Goal: Communication & Community: Ask a question

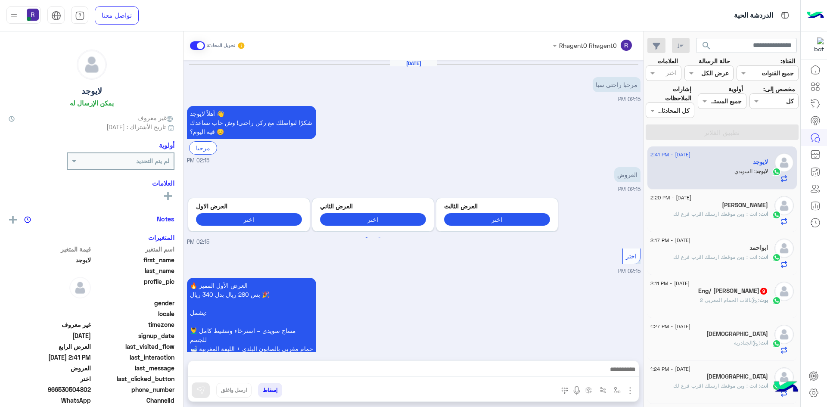
scroll to position [912, 0]
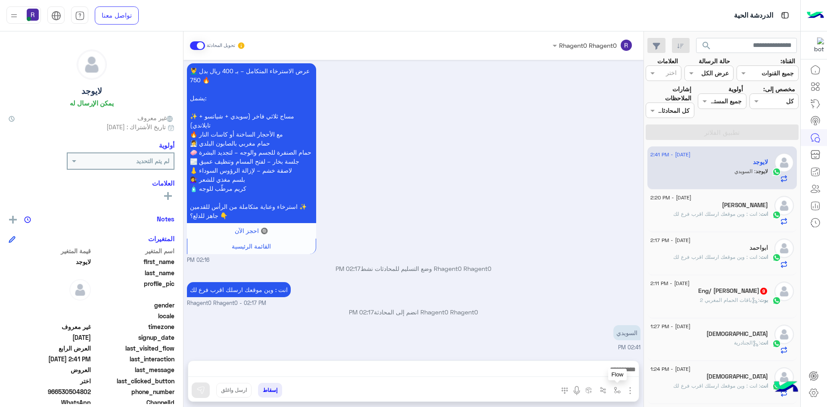
click at [614, 392] on img "button" at bounding box center [617, 390] width 7 height 7
click at [601, 377] on div "أدخل اسم مجموعة الرسائل" at bounding box center [579, 372] width 90 height 16
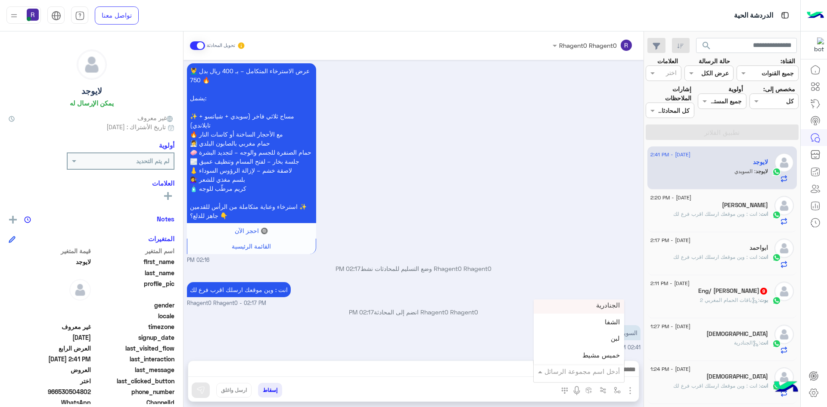
scroll to position [603, 0]
click at [592, 321] on div "لبن" at bounding box center [579, 318] width 90 height 17
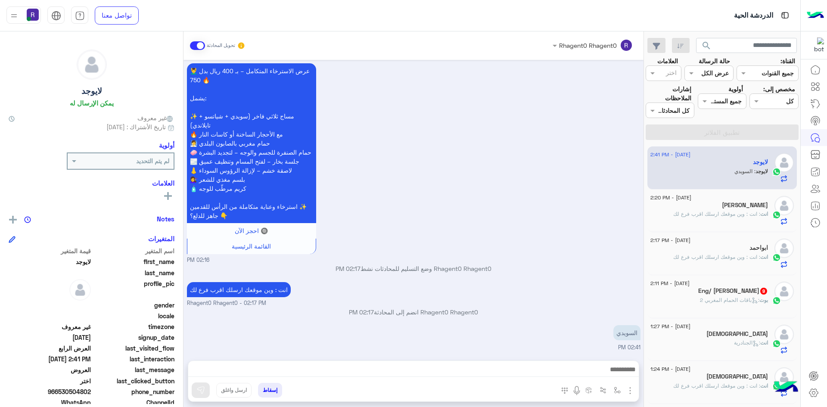
type textarea "***"
click at [196, 392] on img at bounding box center [200, 390] width 9 height 9
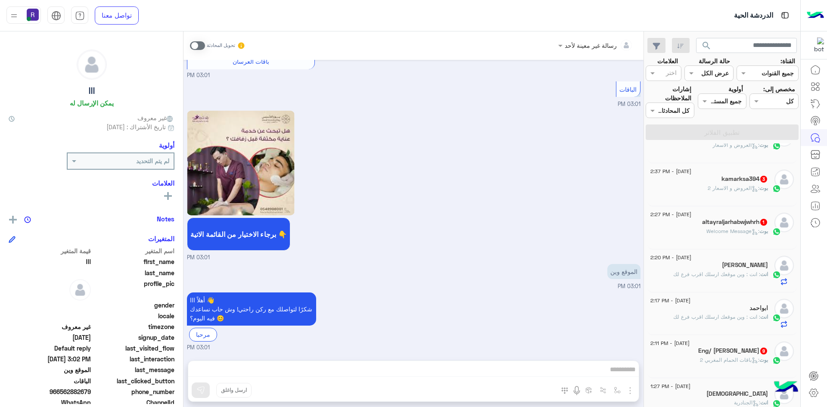
scroll to position [215, 0]
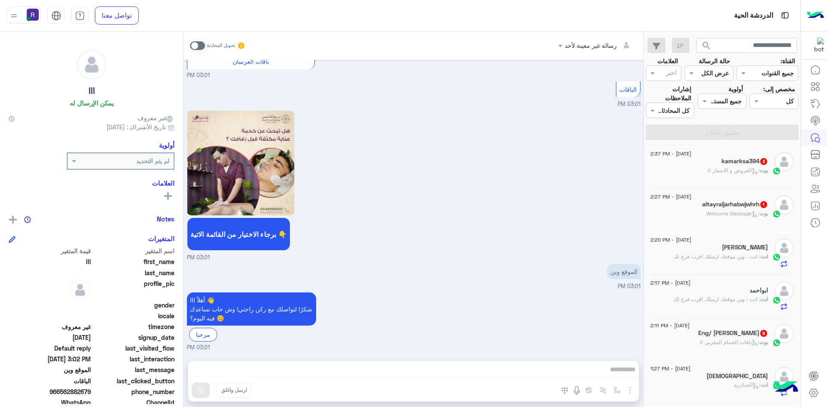
click at [736, 211] on span ": Welcome Message" at bounding box center [733, 213] width 53 height 6
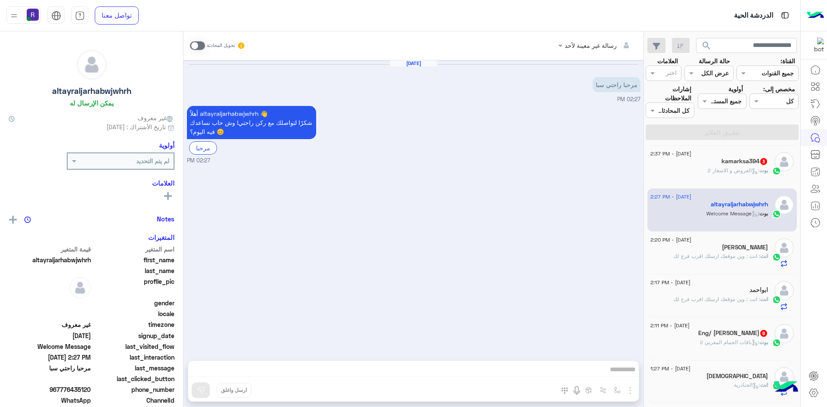
click at [200, 45] on span at bounding box center [197, 45] width 15 height 9
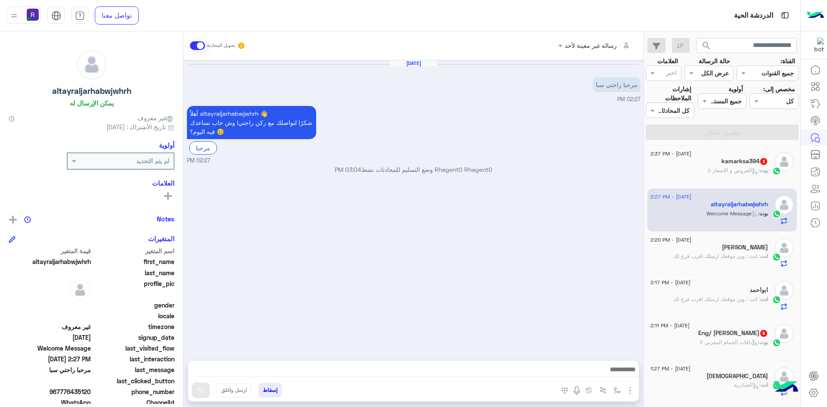
click at [632, 393] on img "button" at bounding box center [630, 391] width 10 height 10
click at [619, 374] on span "الصور" at bounding box center [614, 372] width 16 height 10
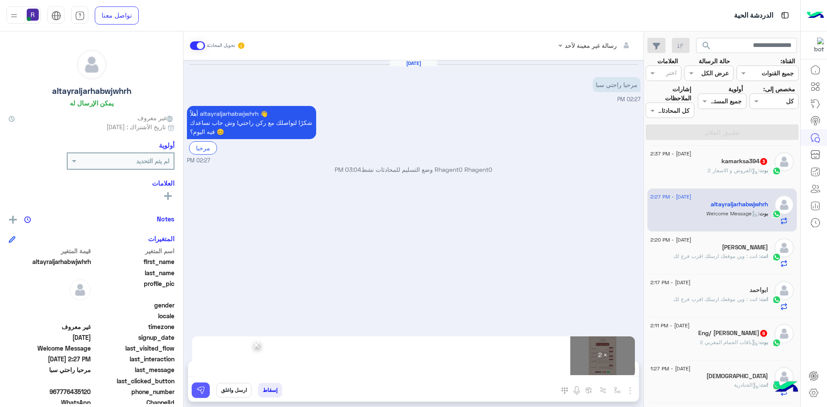
click at [204, 393] on img at bounding box center [200, 390] width 9 height 9
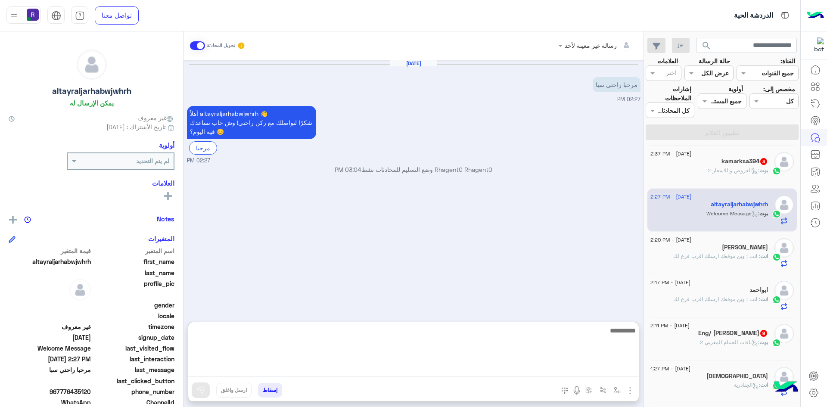
paste textarea "**********"
type textarea "**********"
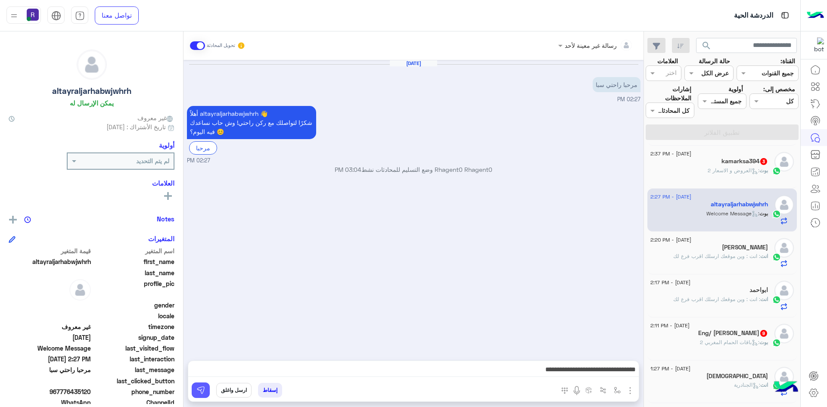
click at [200, 391] on img at bounding box center [200, 390] width 9 height 9
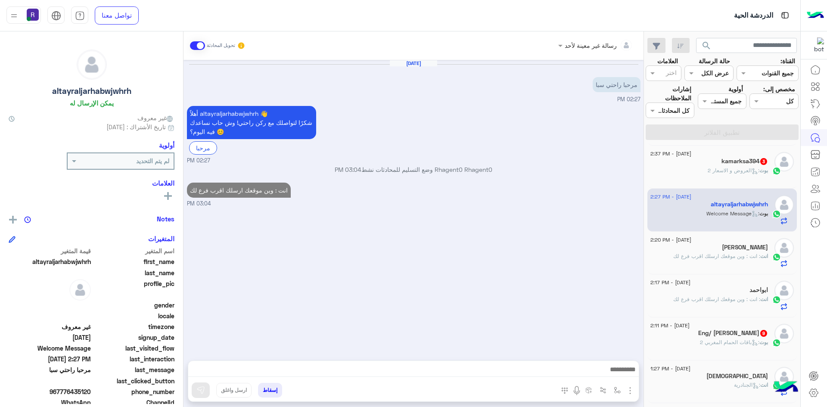
click at [713, 168] on span ": العروض و الاسعار 2" at bounding box center [734, 170] width 52 height 6
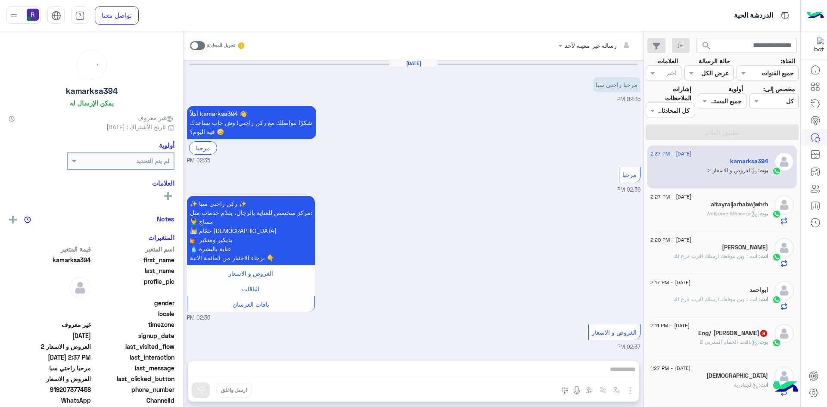
scroll to position [54, 0]
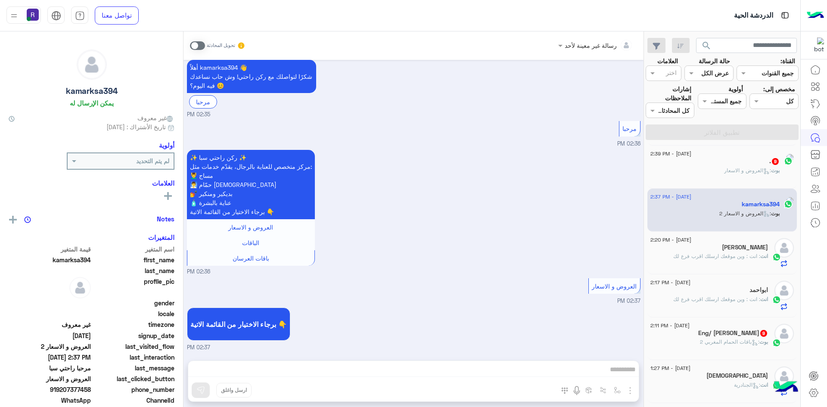
click at [200, 47] on span at bounding box center [197, 45] width 15 height 9
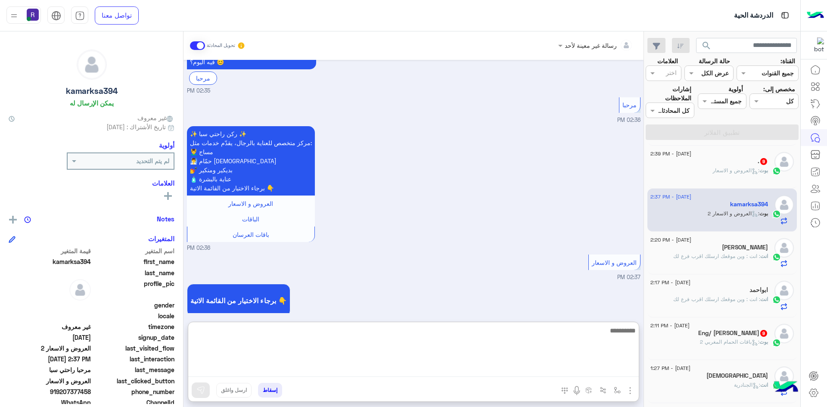
paste textarea "**********"
type textarea "**********"
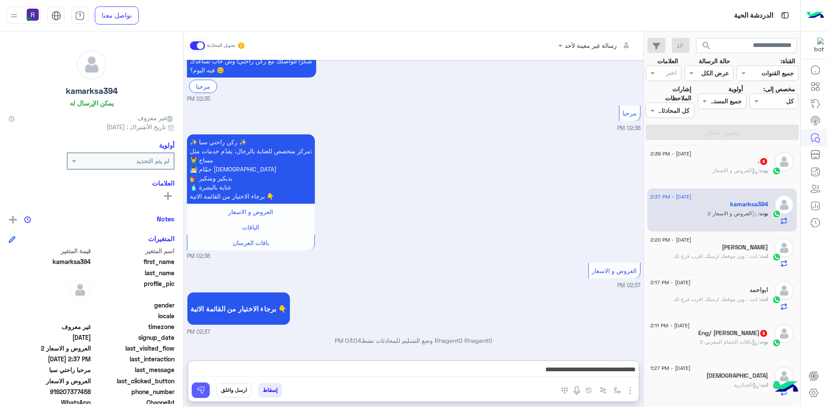
click at [200, 395] on button at bounding box center [201, 391] width 18 height 16
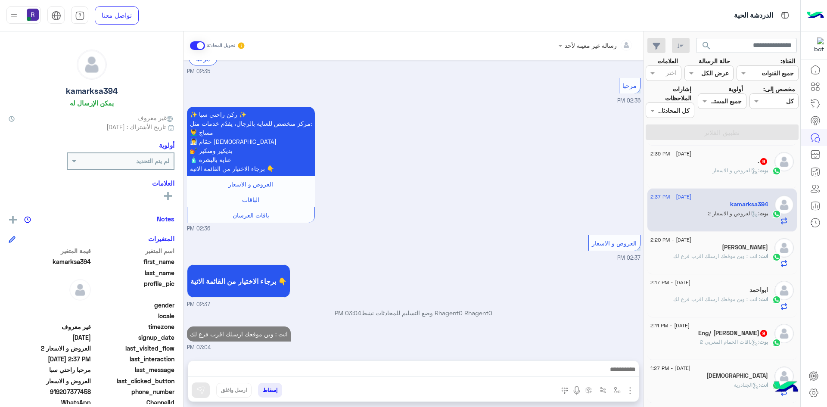
scroll to position [97, 0]
click at [733, 169] on span ": العروض و الاسعار" at bounding box center [736, 170] width 47 height 6
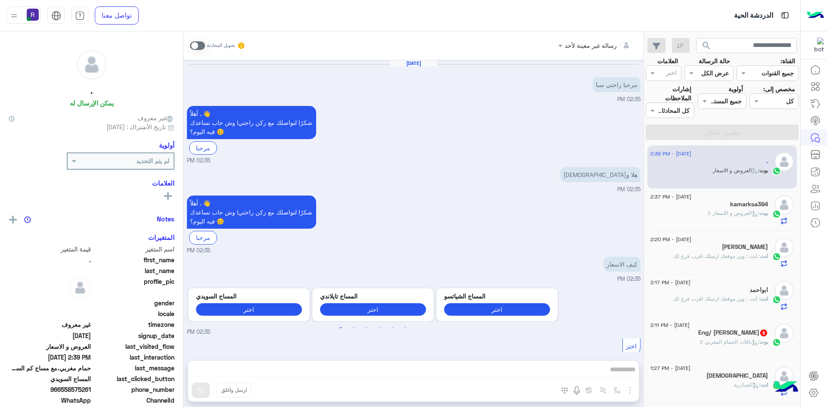
scroll to position [717, 0]
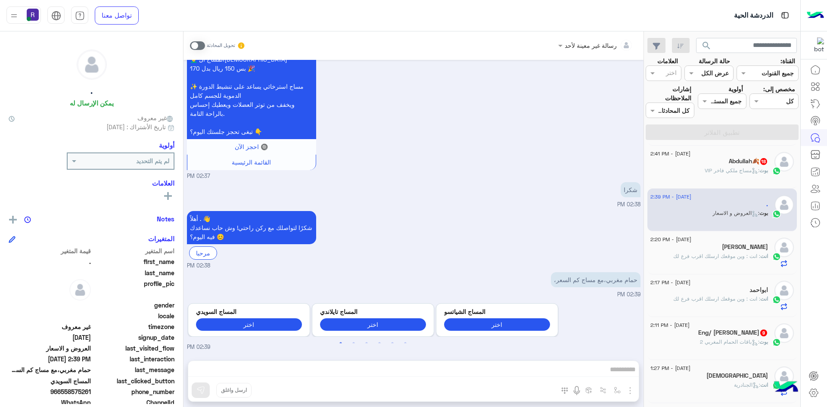
click at [199, 44] on span at bounding box center [197, 45] width 15 height 9
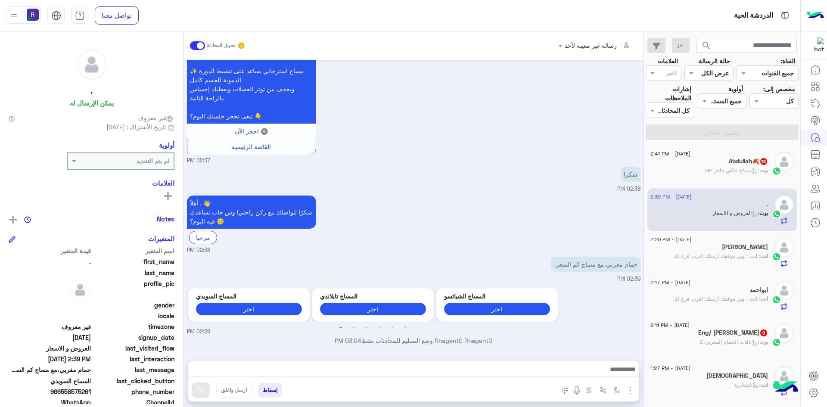
click at [628, 386] on img "button" at bounding box center [630, 391] width 10 height 10
click at [614, 371] on span "الصور" at bounding box center [614, 372] width 16 height 10
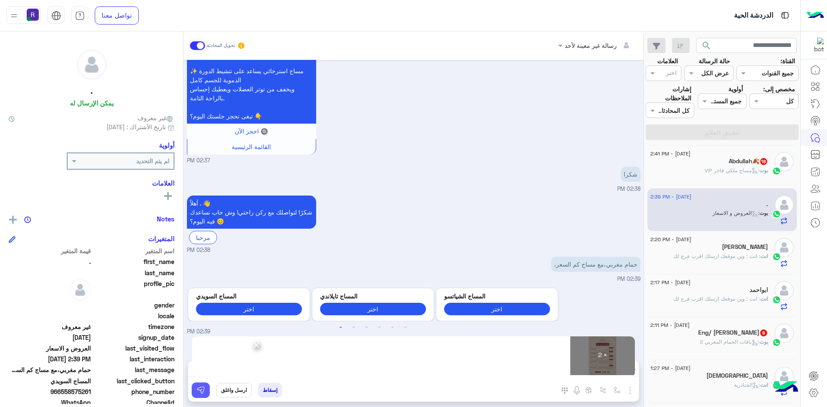
click at [197, 389] on img at bounding box center [200, 390] width 9 height 9
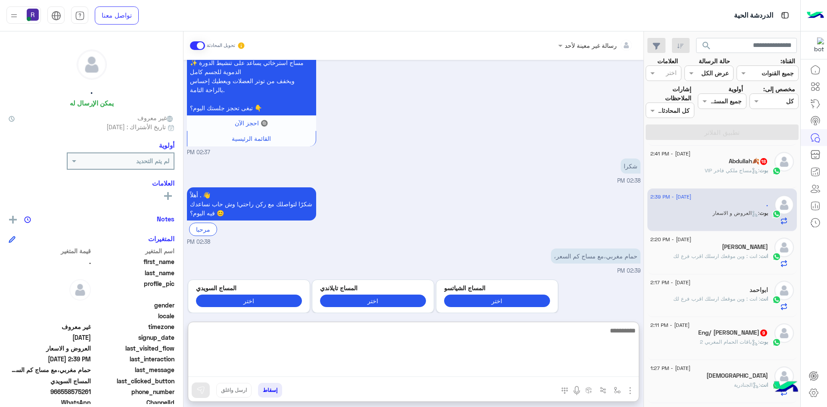
paste textarea "**********"
type textarea "**********"
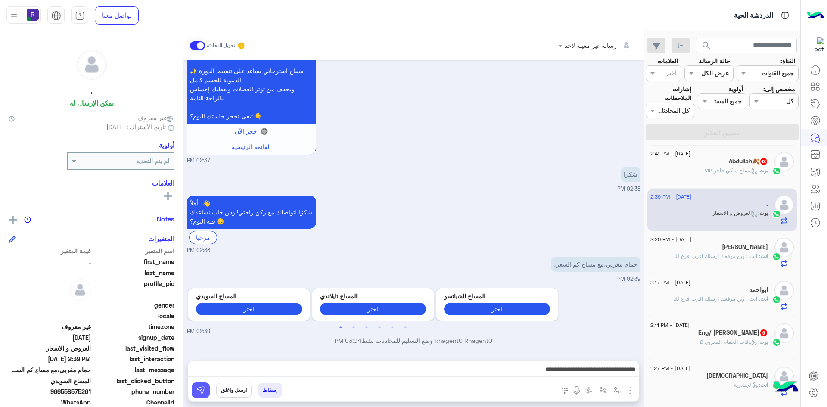
click at [206, 390] on button at bounding box center [201, 391] width 18 height 16
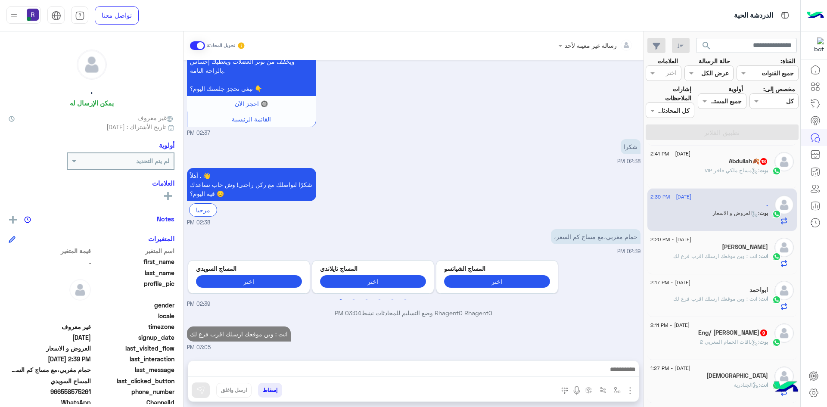
scroll to position [761, 0]
click at [695, 173] on div "بوت : مساج ملكي فاخر VIP" at bounding box center [710, 174] width 118 height 15
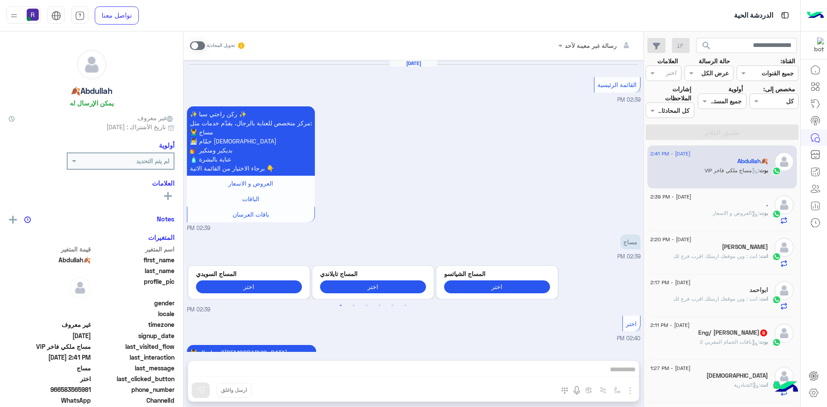
scroll to position [1450, 0]
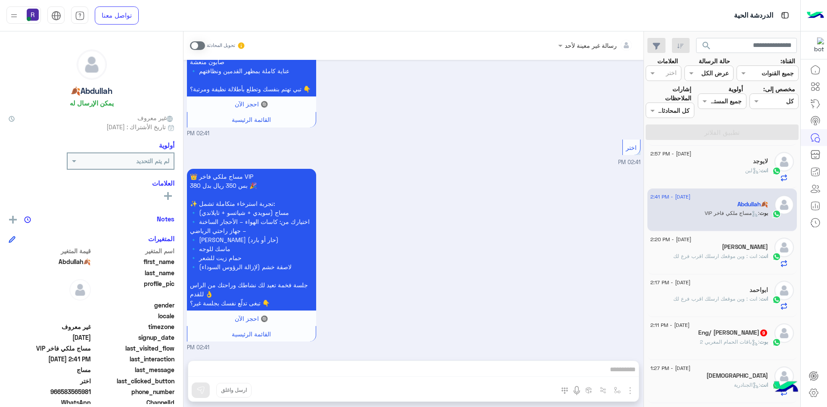
click at [203, 44] on span at bounding box center [197, 45] width 15 height 9
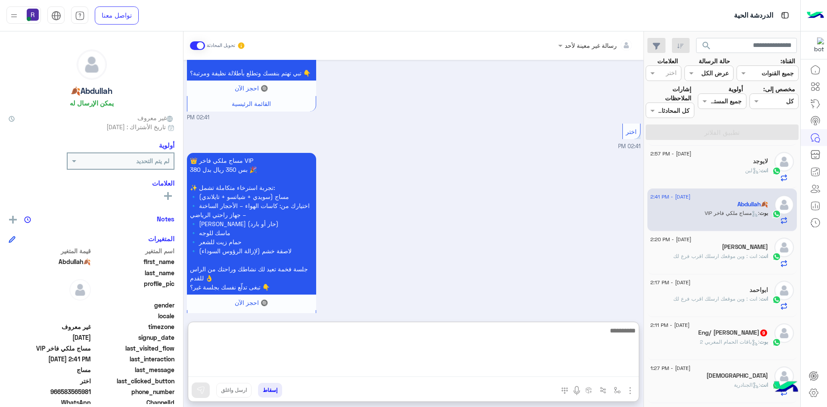
paste textarea "**********"
type textarea "**********"
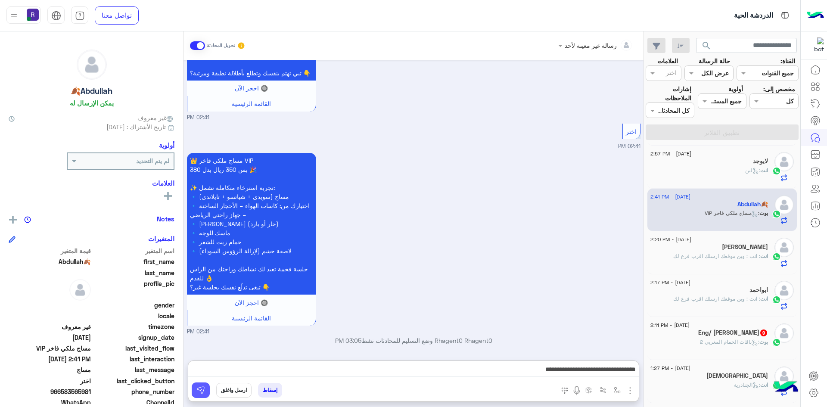
click at [206, 390] on button at bounding box center [201, 391] width 18 height 16
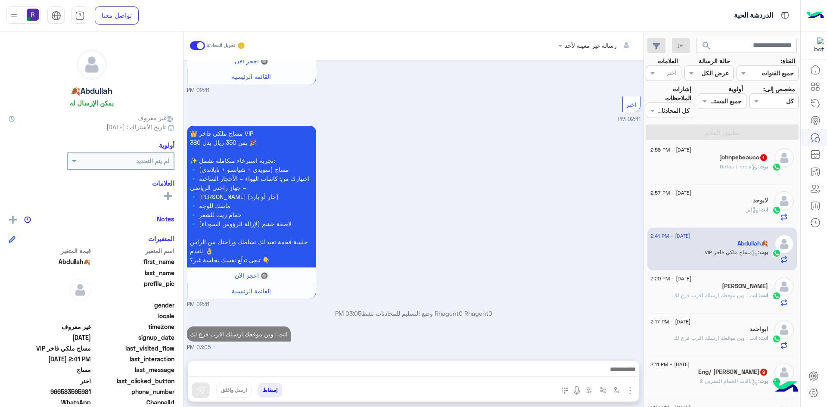
scroll to position [129, 0]
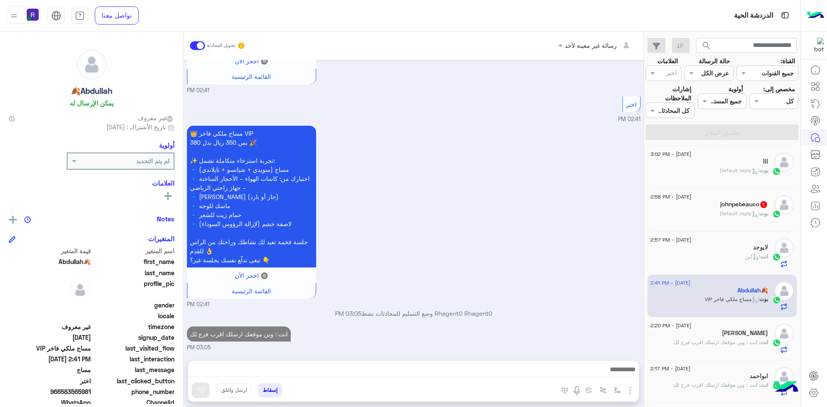
click at [710, 208] on div "johnpebeauco 1" at bounding box center [710, 205] width 118 height 9
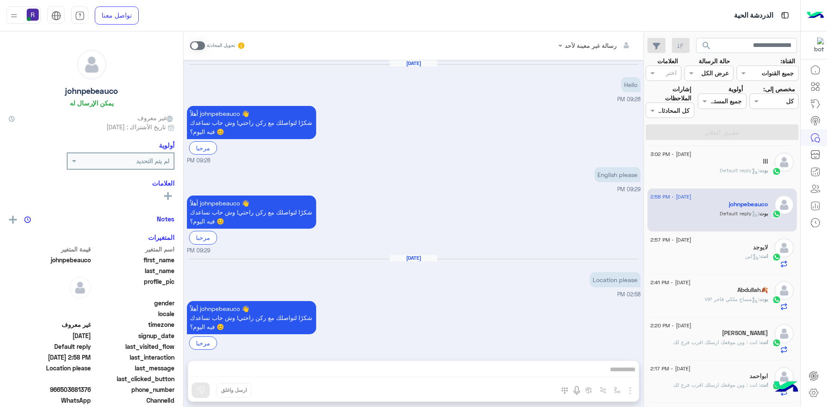
scroll to position [8, 0]
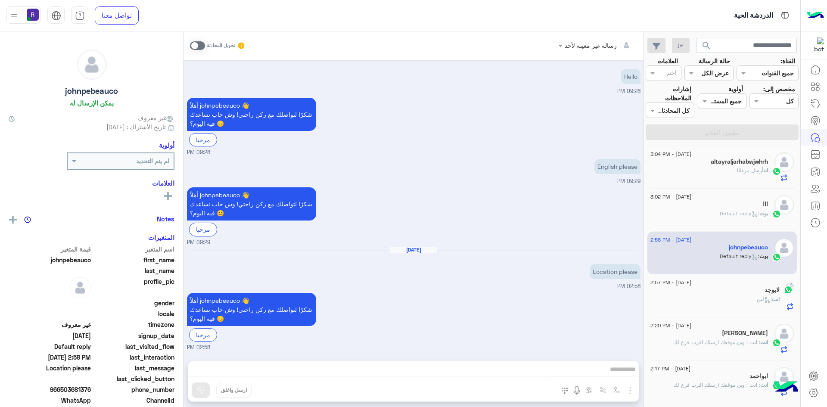
click at [203, 47] on span at bounding box center [197, 45] width 15 height 9
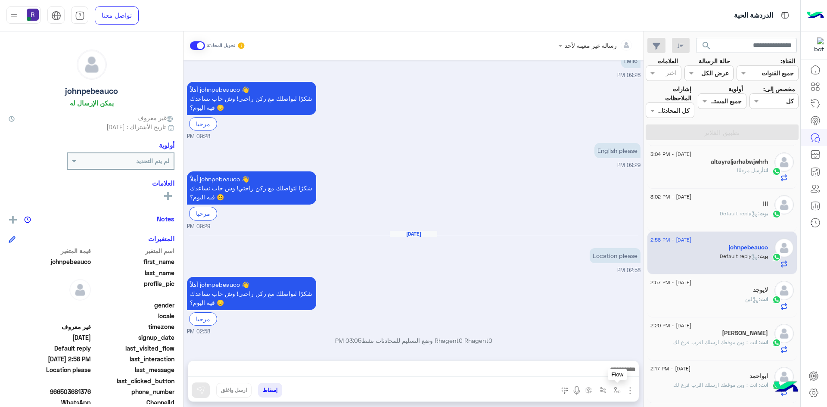
click at [615, 391] on img "button" at bounding box center [617, 390] width 7 height 7
click at [608, 372] on input "text" at bounding box center [591, 372] width 58 height 10
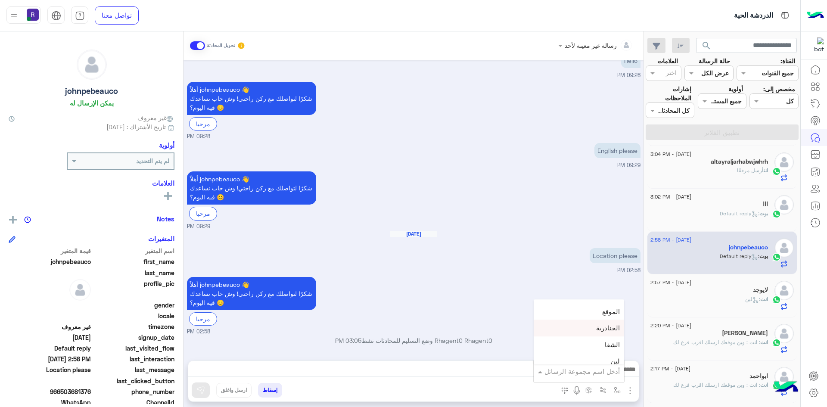
click at [602, 332] on span "الجنادرية" at bounding box center [608, 328] width 24 height 8
type textarea "*********"
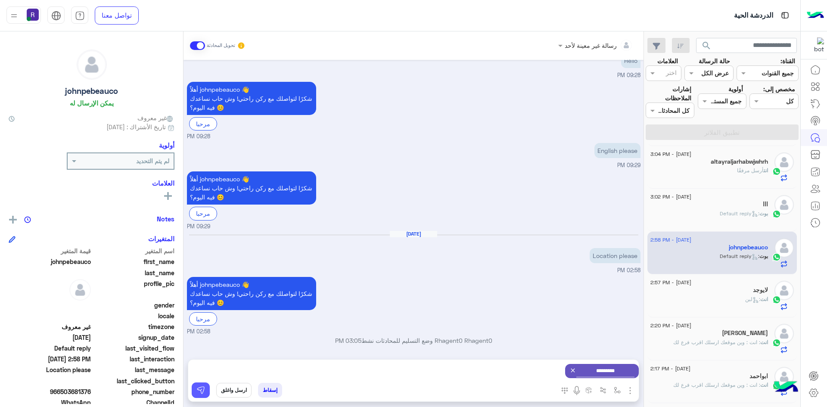
click at [204, 392] on img at bounding box center [200, 390] width 9 height 9
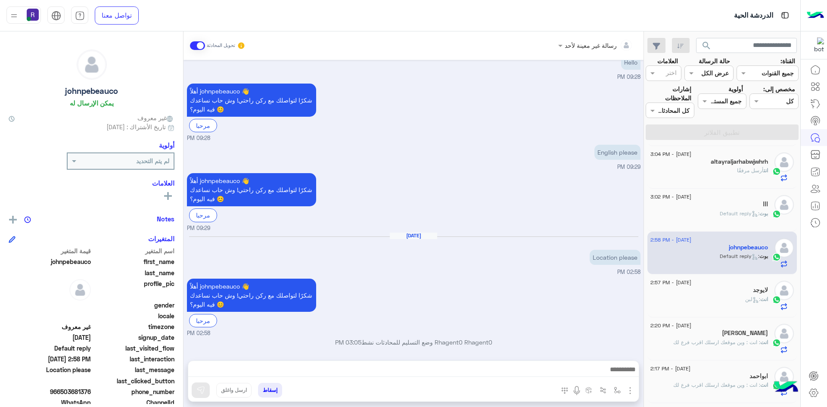
scroll to position [24, 0]
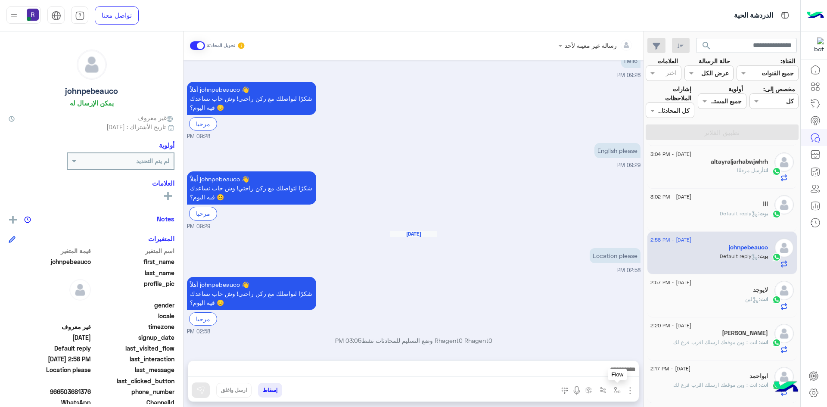
click at [616, 390] on img "button" at bounding box center [617, 390] width 7 height 7
click at [606, 374] on input "text" at bounding box center [591, 372] width 58 height 10
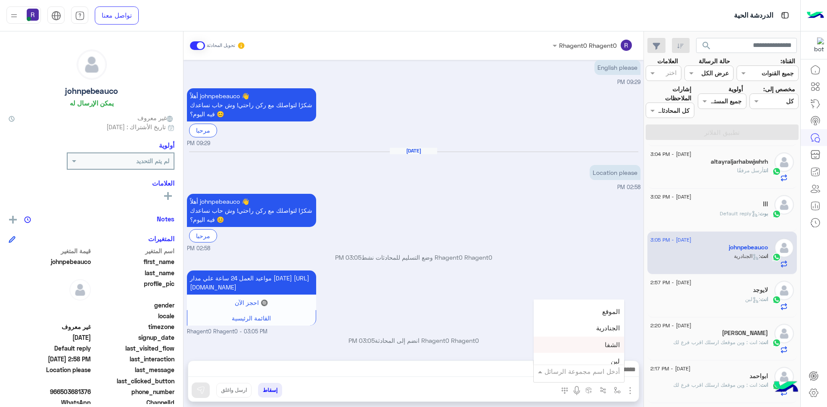
scroll to position [603, 0]
click at [602, 321] on div "لبن" at bounding box center [579, 318] width 90 height 17
type textarea "***"
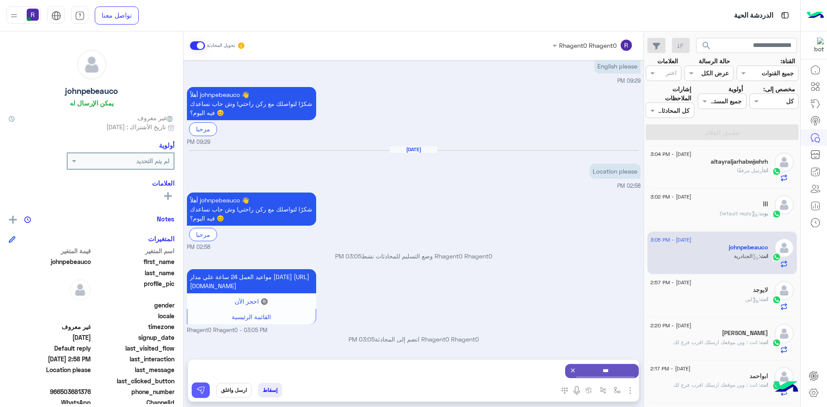
click at [200, 391] on img at bounding box center [200, 390] width 9 height 9
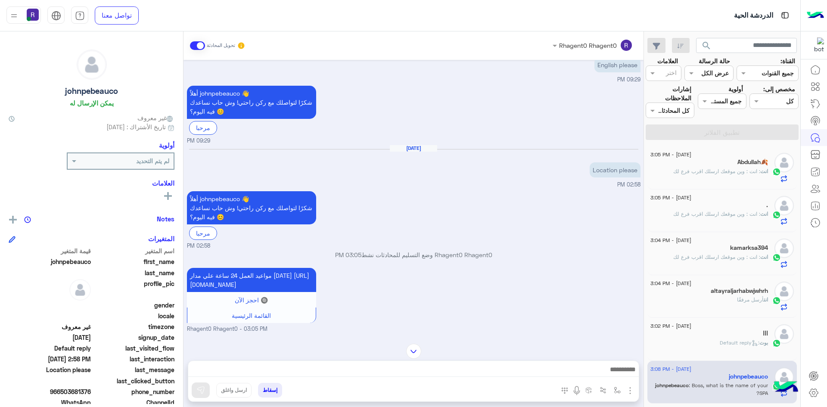
scroll to position [221, 0]
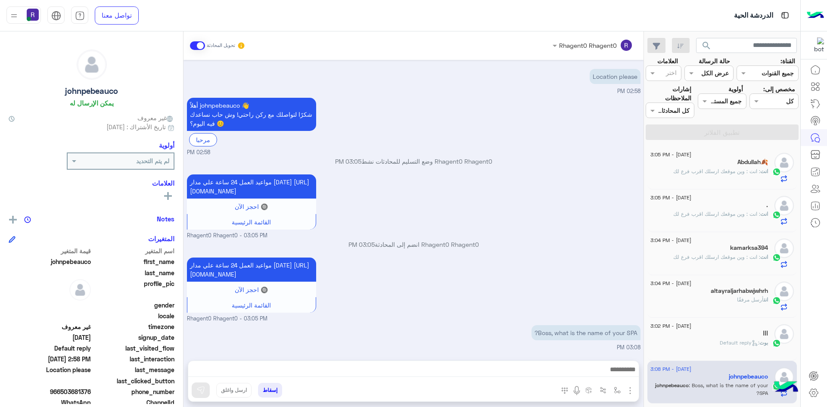
click at [704, 256] on span ": انت : وين موقعك ارسلك اقرب فرع لك" at bounding box center [716, 257] width 87 height 6
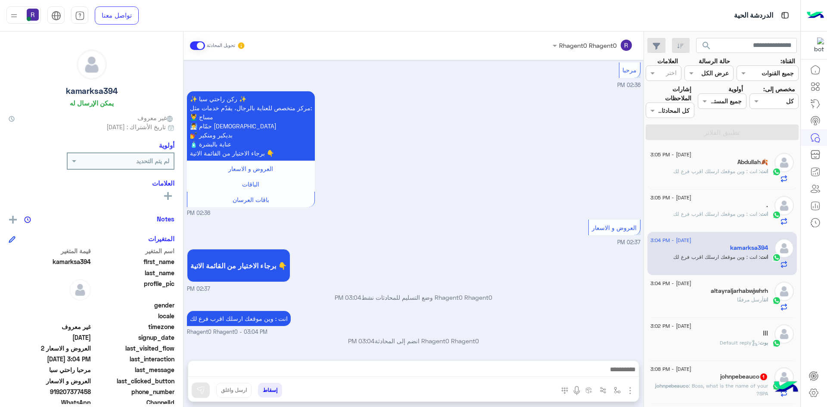
scroll to position [129, 0]
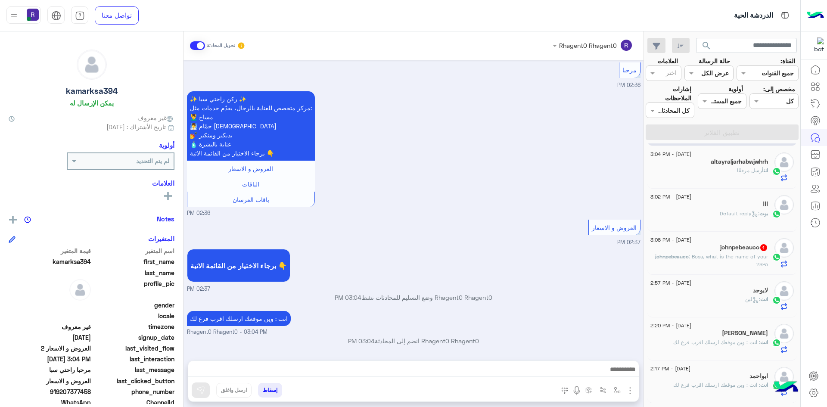
click at [759, 251] on h5 "johnpebeauco 1" at bounding box center [744, 247] width 48 height 7
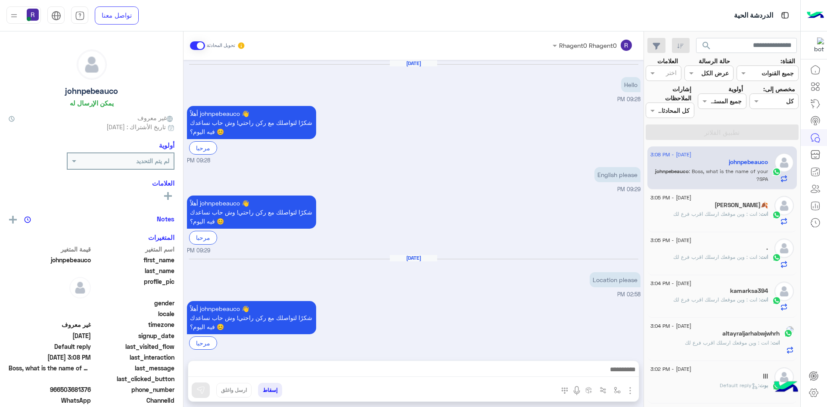
scroll to position [221, 0]
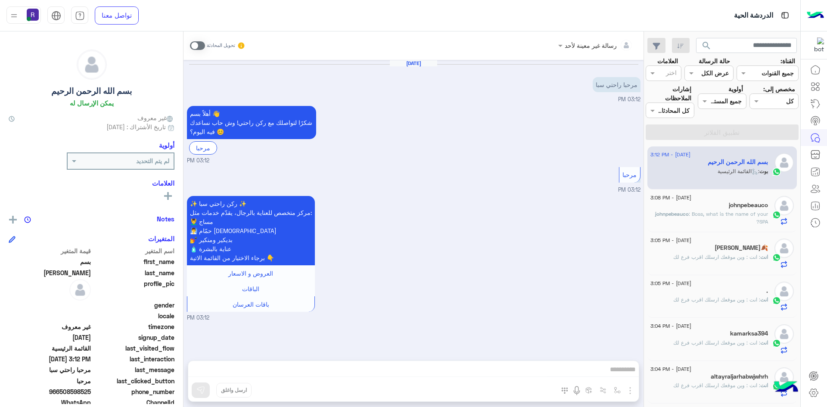
click at [201, 45] on span at bounding box center [197, 45] width 15 height 9
click at [632, 391] on img "button" at bounding box center [630, 391] width 10 height 10
click at [618, 375] on span "الصور" at bounding box center [614, 372] width 16 height 10
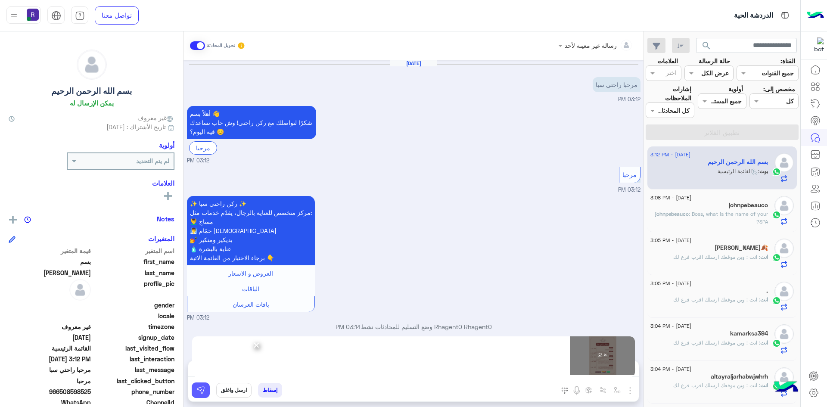
click at [200, 393] on img at bounding box center [200, 390] width 9 height 9
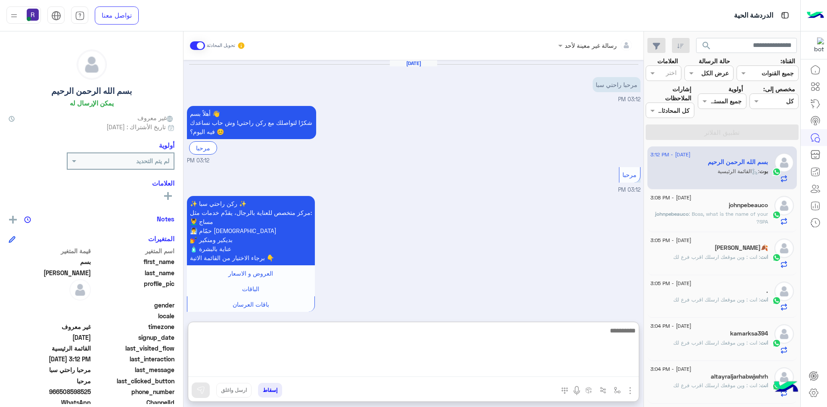
paste textarea "**********"
type textarea "**********"
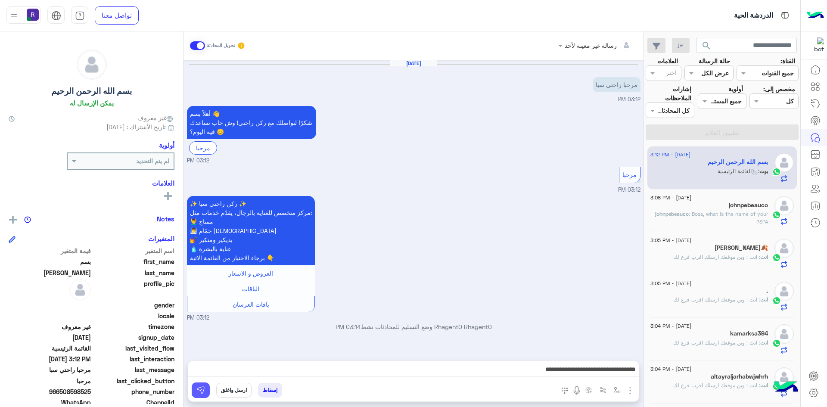
click at [200, 388] on img at bounding box center [200, 390] width 9 height 9
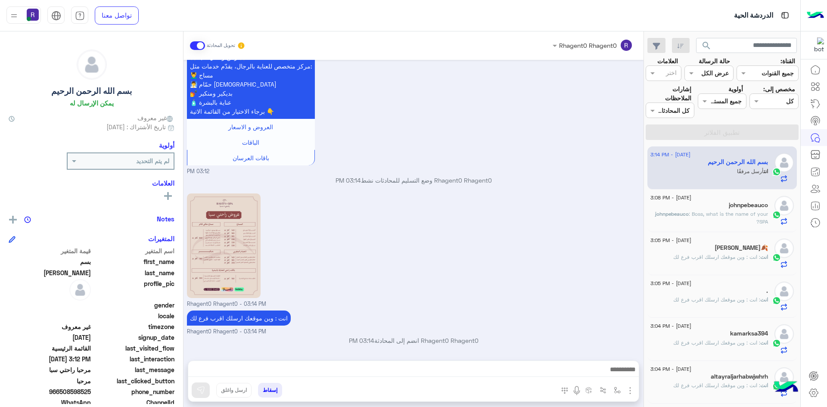
scroll to position [263, 0]
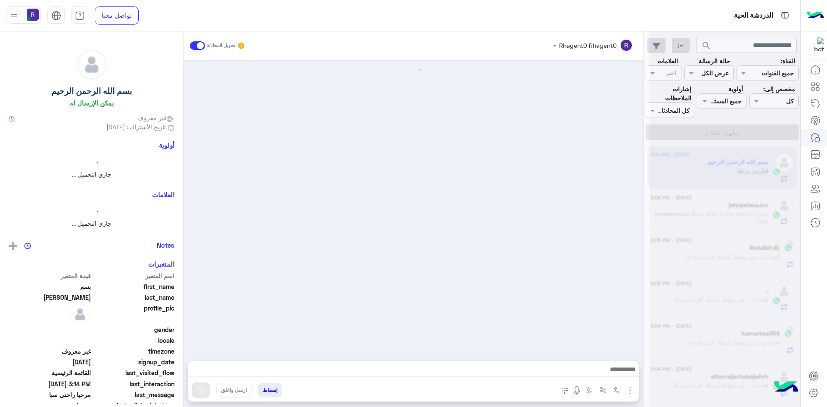
scroll to position [263, 0]
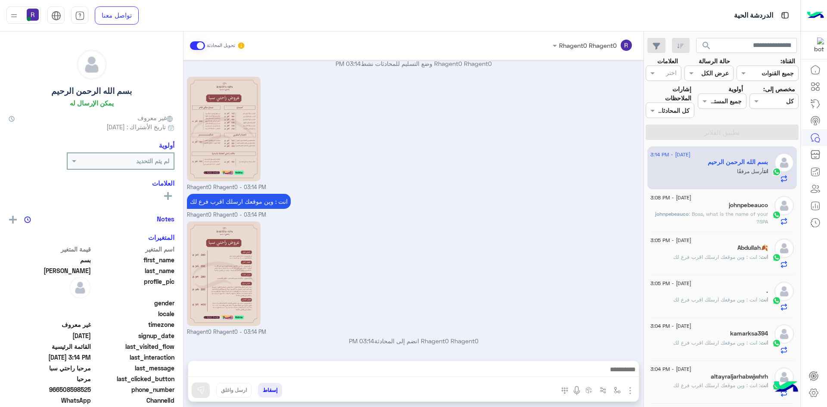
click at [701, 219] on p "johnpebeauco : Boss, what is the name of your SPA?" at bounding box center [710, 218] width 118 height 16
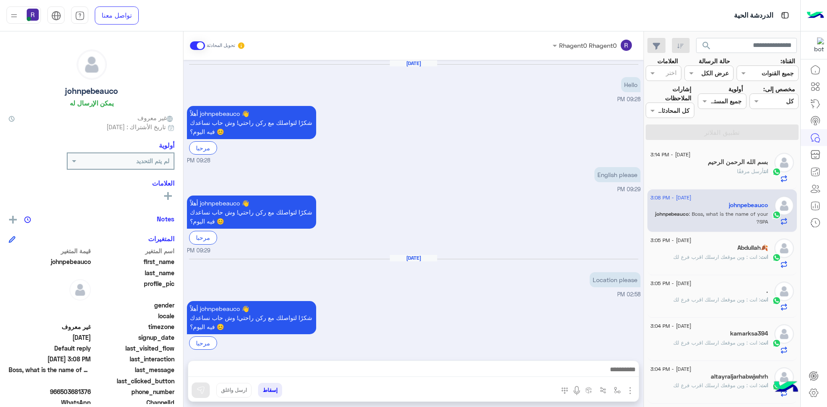
scroll to position [221, 0]
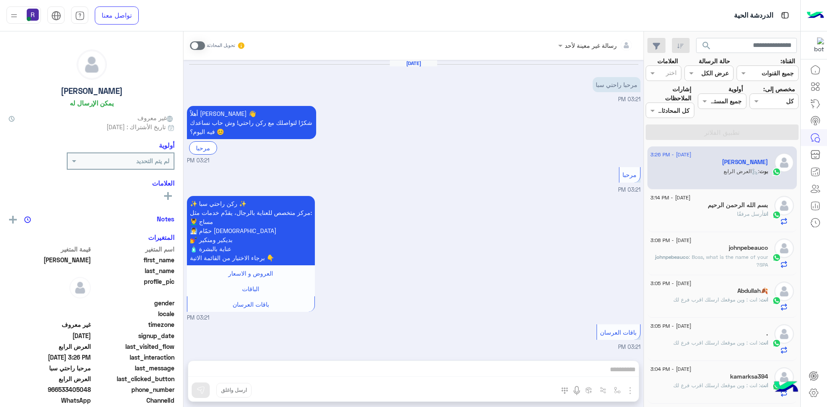
scroll to position [1665, 0]
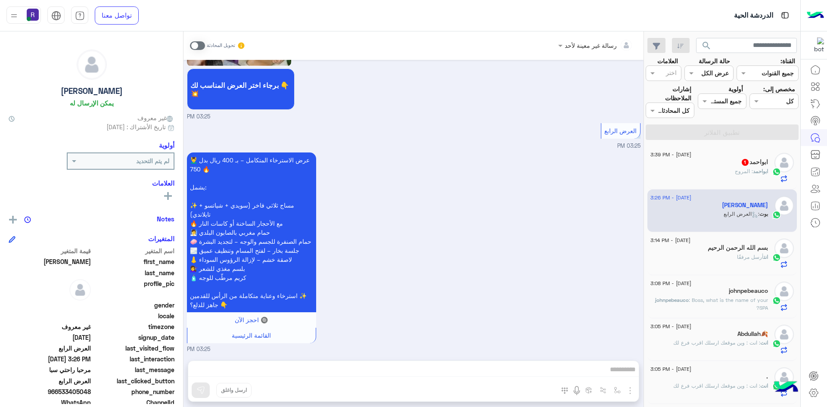
click at [746, 168] on span ": المروج" at bounding box center [744, 171] width 18 height 6
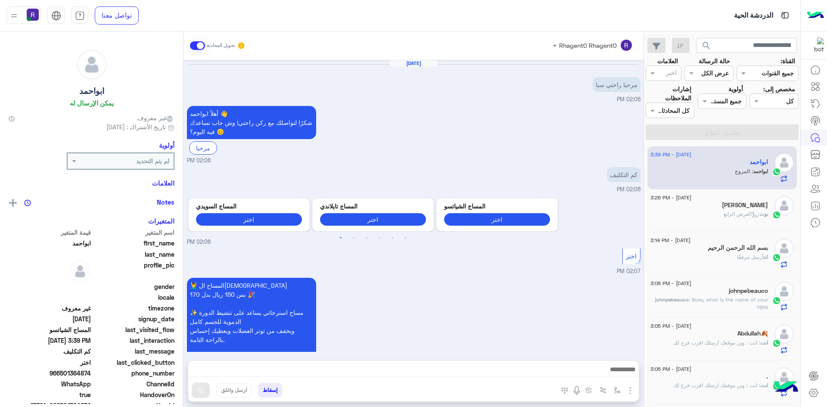
scroll to position [453, 0]
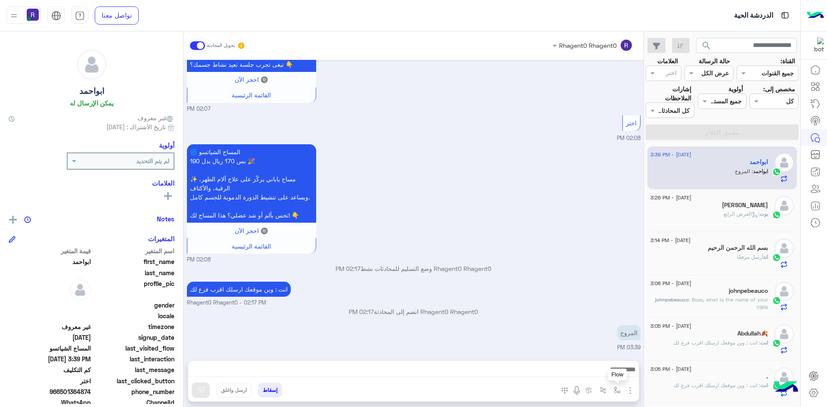
click at [618, 392] on img "button" at bounding box center [617, 390] width 7 height 7
click at [596, 369] on input "text" at bounding box center [591, 372] width 58 height 10
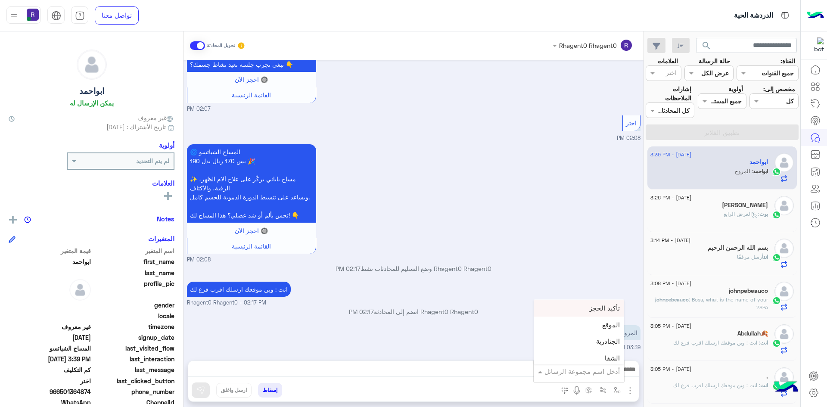
scroll to position [603, 0]
click at [596, 321] on div "لبن" at bounding box center [579, 318] width 90 height 17
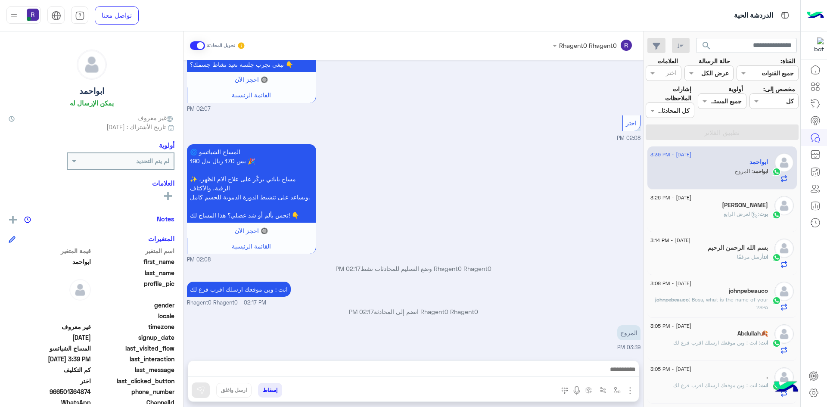
type textarea "***"
click at [203, 393] on img at bounding box center [200, 390] width 9 height 9
click at [620, 394] on button "button" at bounding box center [618, 390] width 14 height 14
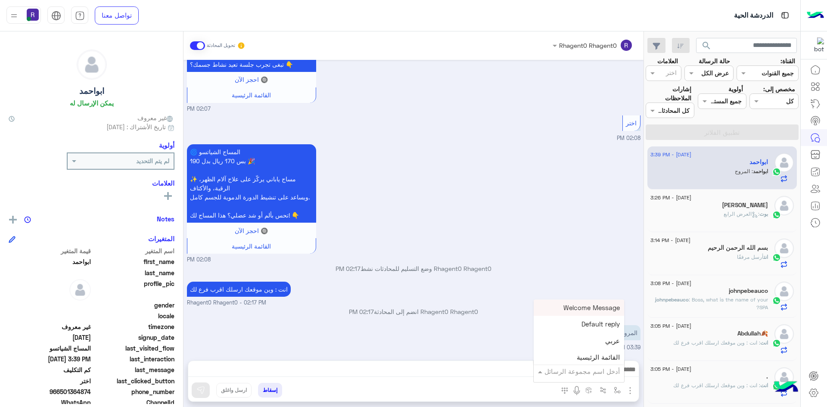
click at [601, 375] on input "text" at bounding box center [591, 372] width 58 height 10
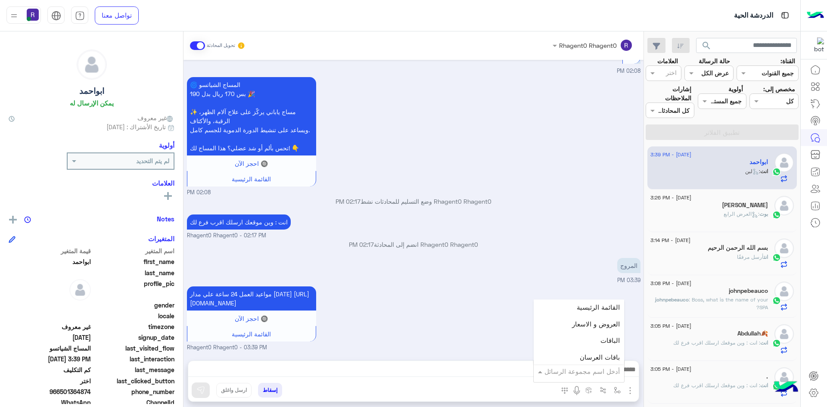
scroll to position [0, 0]
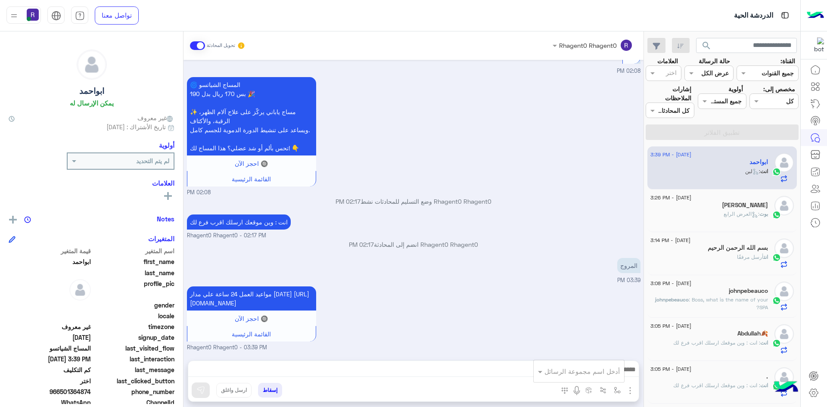
click at [458, 335] on div "مواعيد العمل 24 ساعة علي مدار اليوم https://maps.app.goo.gl/H7tsGYEmp6EGsZ938 🔘…" at bounding box center [414, 318] width 454 height 68
click at [617, 393] on img "button" at bounding box center [617, 390] width 7 height 7
click at [602, 377] on div "أدخل اسم مجموعة الرسائل" at bounding box center [579, 372] width 90 height 16
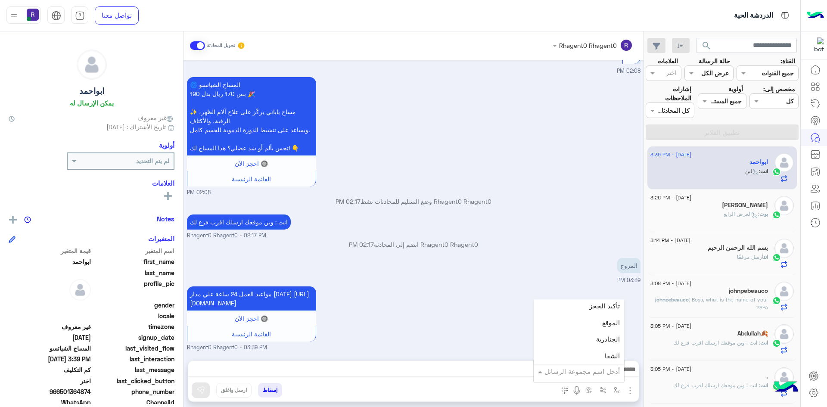
scroll to position [560, 0]
click at [594, 332] on div "الجنادرية" at bounding box center [579, 328] width 90 height 17
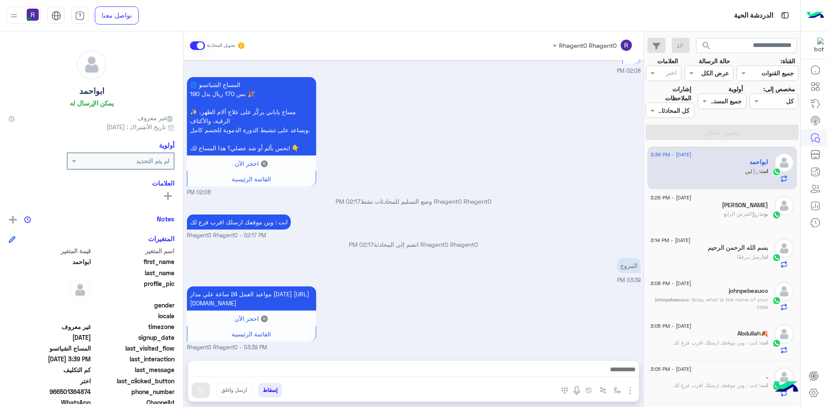
type textarea "*********"
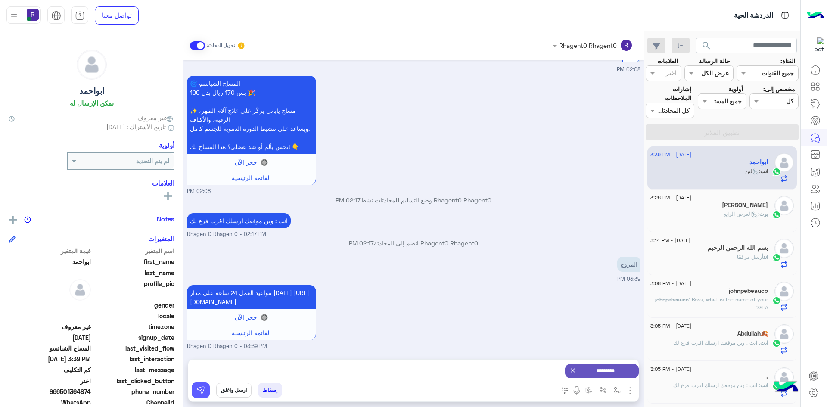
click at [203, 387] on img at bounding box center [200, 390] width 9 height 9
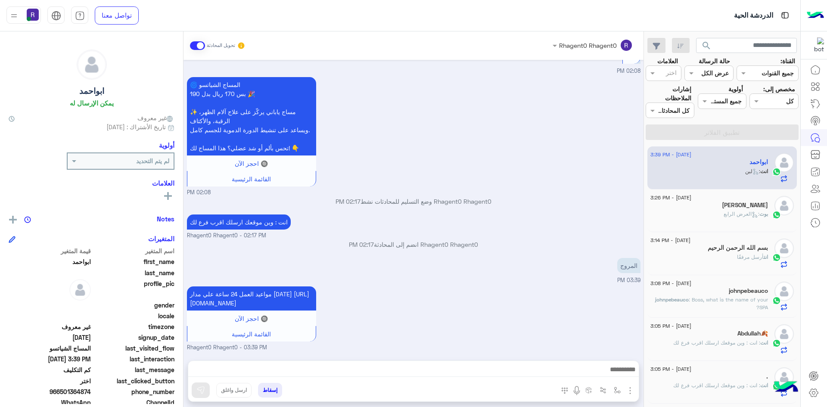
scroll to position [530, 0]
click at [726, 291] on div "johnpebeauco" at bounding box center [710, 291] width 118 height 9
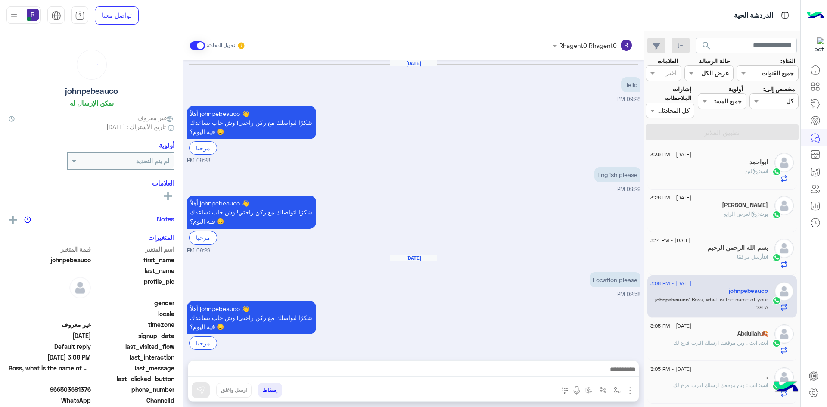
scroll to position [221, 0]
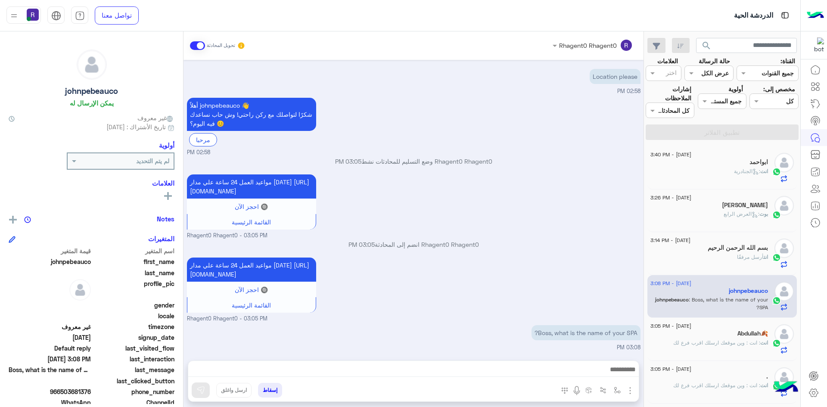
click at [736, 172] on span ": الجنادرية" at bounding box center [747, 171] width 26 height 6
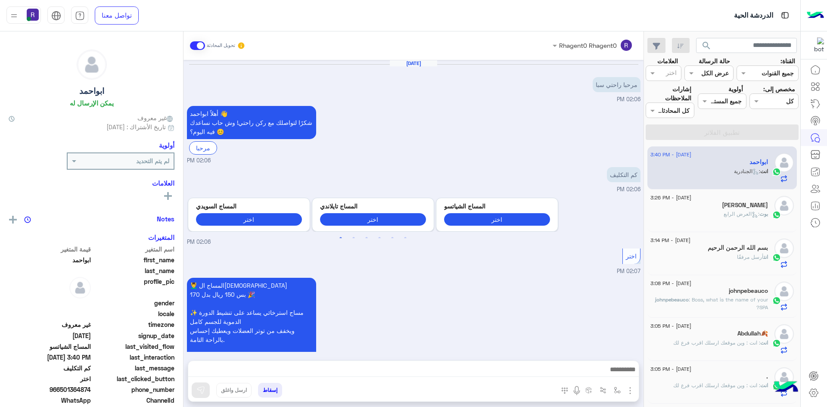
scroll to position [606, 0]
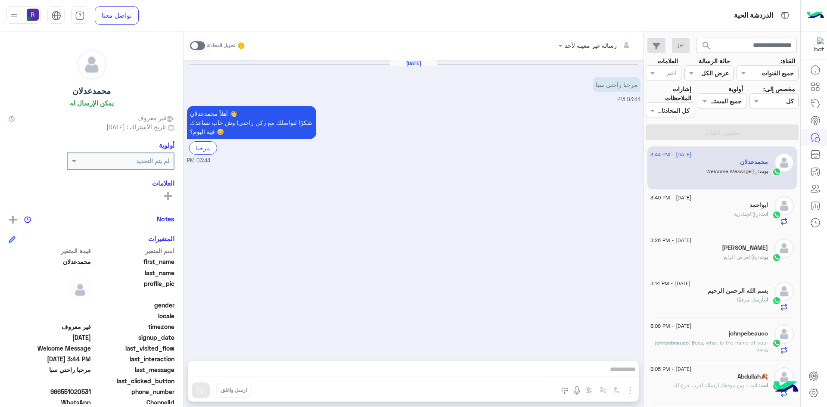
click at [745, 202] on div "ابواحمد" at bounding box center [710, 206] width 118 height 9
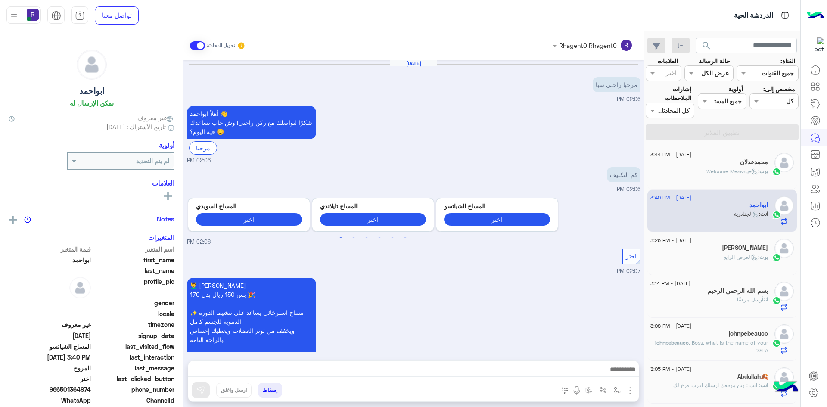
scroll to position [606, 0]
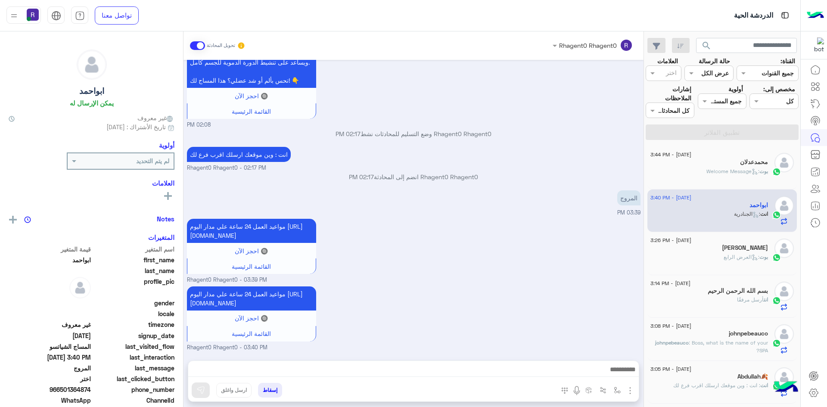
click at [754, 166] on div "محمدعدلان" at bounding box center [710, 163] width 118 height 9
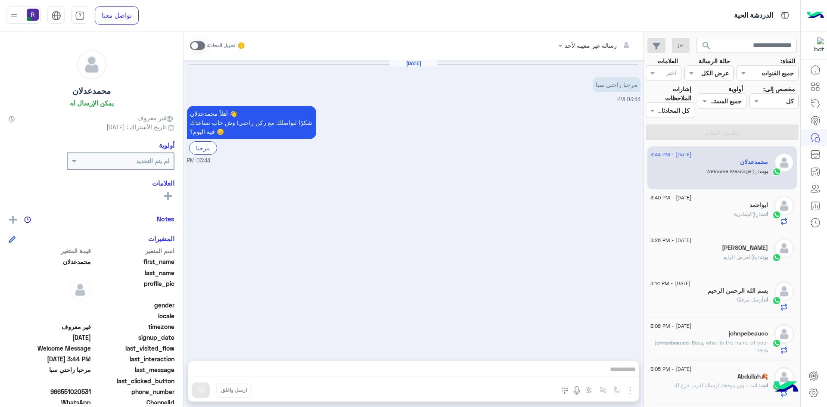
click at [201, 44] on span at bounding box center [197, 45] width 15 height 9
click at [632, 392] on img "button" at bounding box center [630, 391] width 10 height 10
click at [615, 371] on span "الصور" at bounding box center [614, 372] width 16 height 10
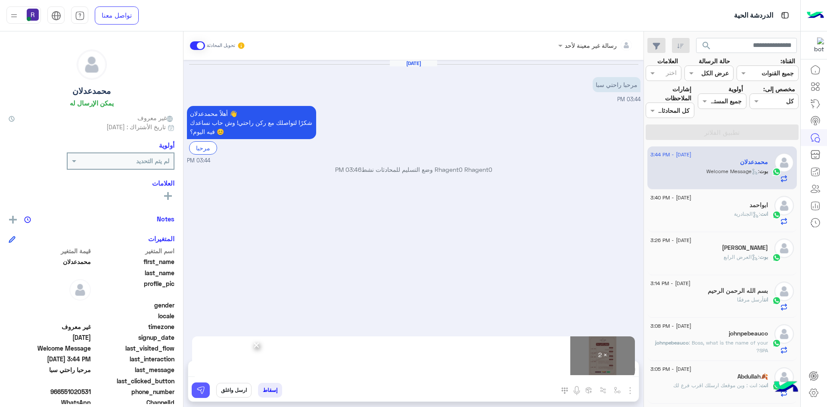
click at [203, 393] on img at bounding box center [200, 390] width 9 height 9
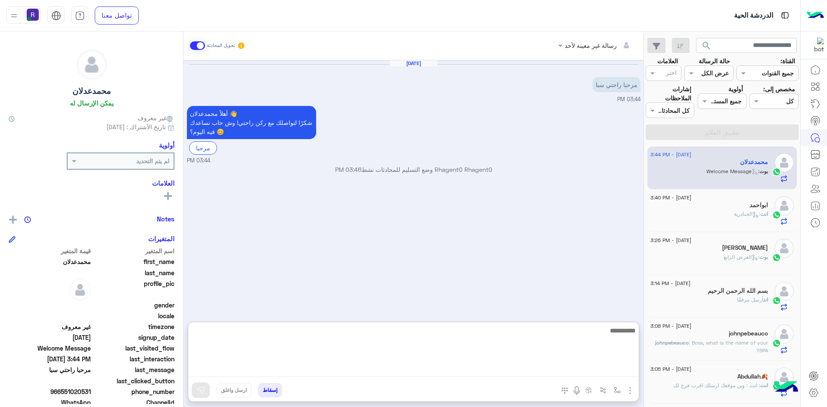
paste textarea "**********"
type textarea "**********"
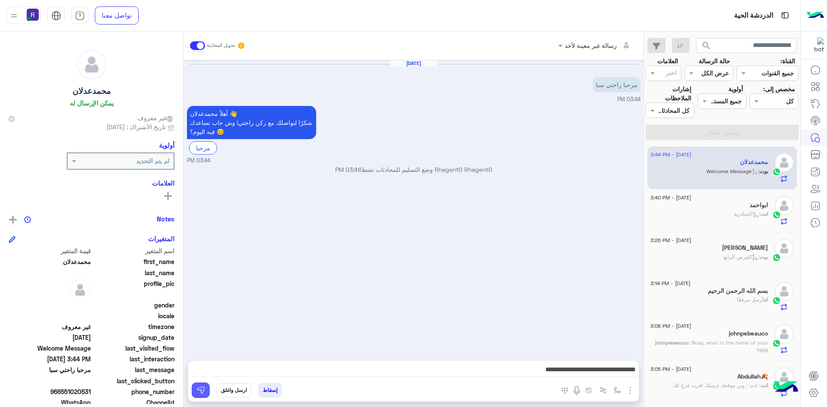
click at [197, 396] on button at bounding box center [201, 391] width 18 height 16
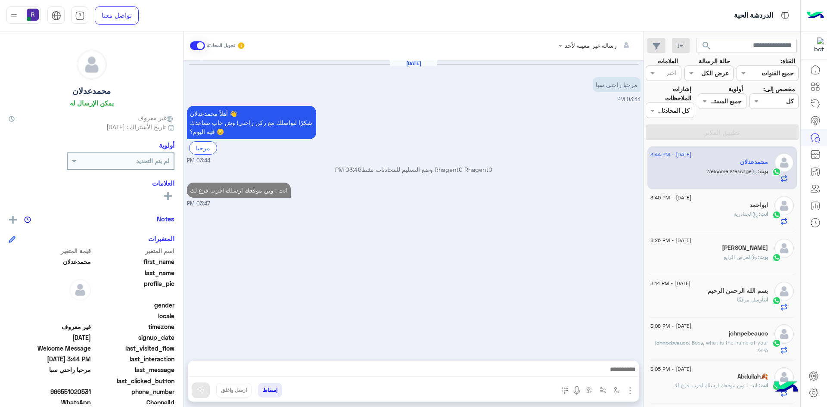
click at [757, 214] on span ": الجنادرية" at bounding box center [747, 214] width 26 height 6
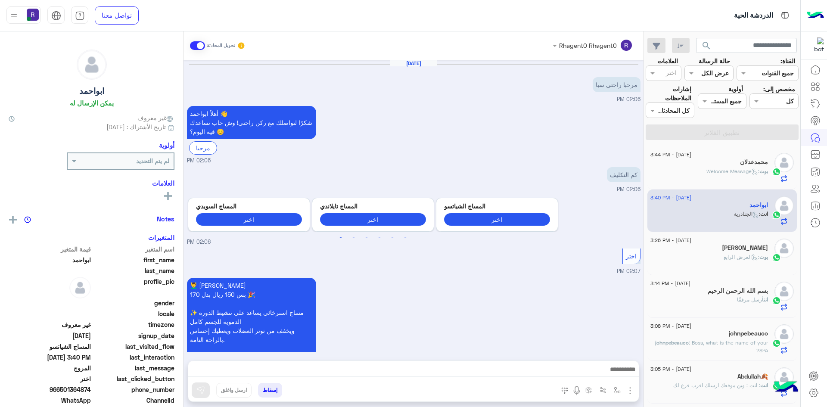
scroll to position [606, 0]
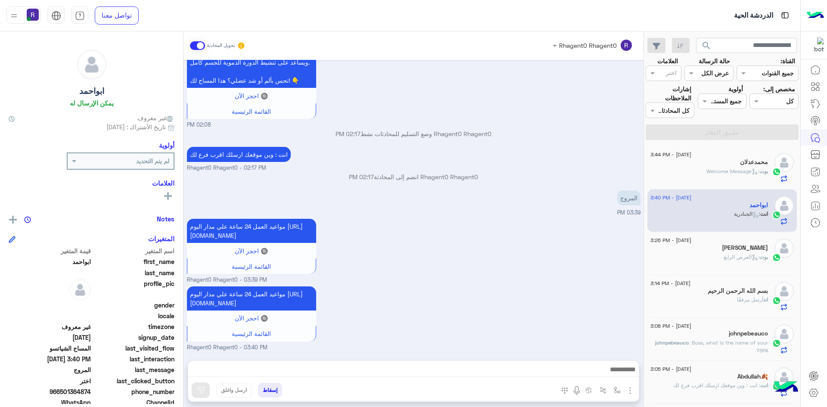
click at [725, 260] on p "بوت : العرض الرابع" at bounding box center [746, 257] width 44 height 8
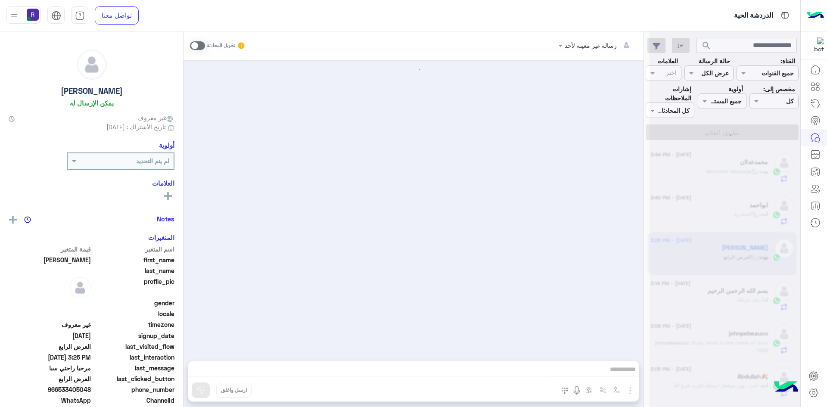
scroll to position [1665, 0]
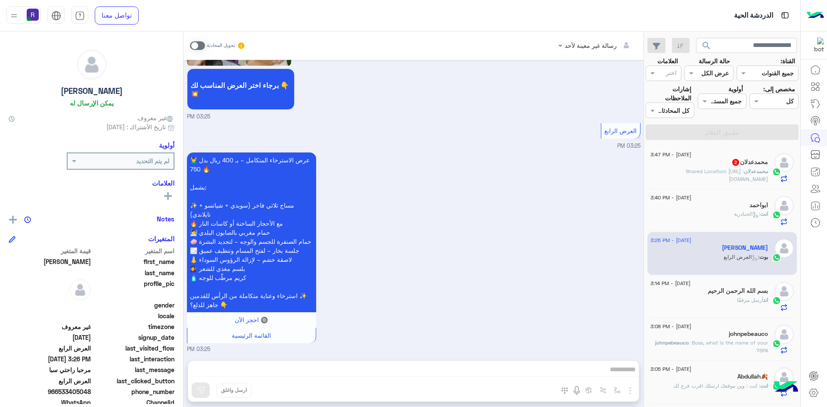
click at [739, 177] on span ": Shared Location: https://maps.google.com/maps?q=20.2376318,41.6260967" at bounding box center [727, 175] width 82 height 14
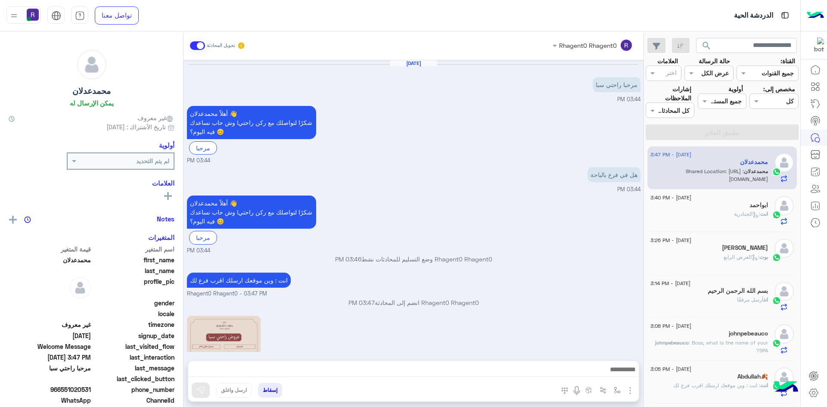
scroll to position [243, 0]
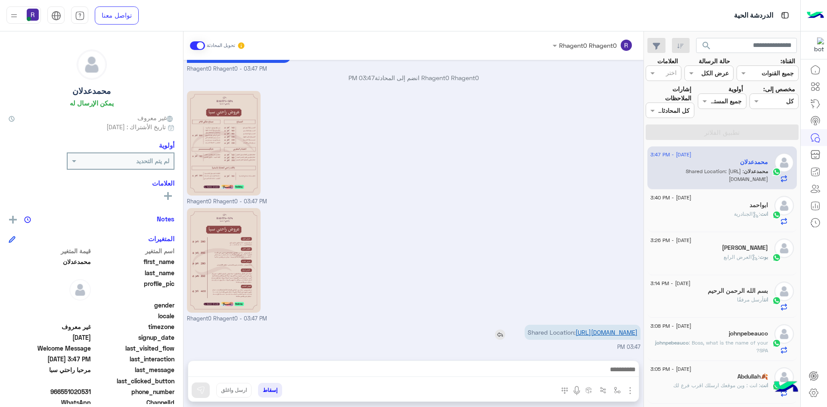
click at [610, 331] on link "https://maps.google.com/maps?q=20.2376318,41.6260967" at bounding box center [607, 332] width 62 height 7
click at [619, 391] on img "button" at bounding box center [617, 390] width 7 height 7
click at [612, 374] on input "text" at bounding box center [591, 372] width 58 height 10
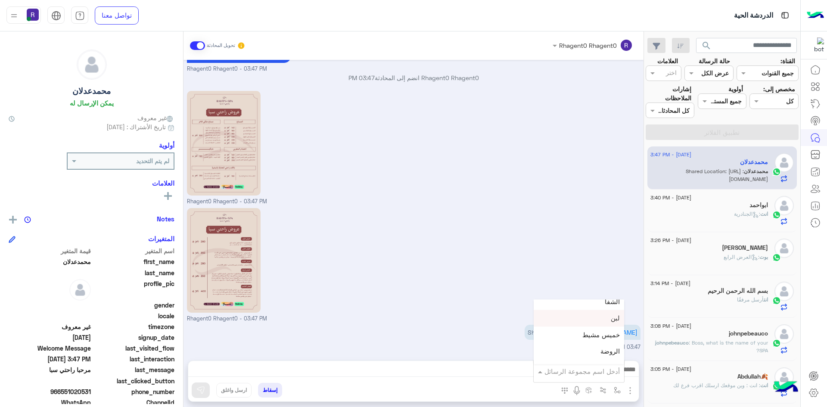
scroll to position [560, 0]
click at [605, 329] on span "الجنادرية" at bounding box center [608, 328] width 24 height 8
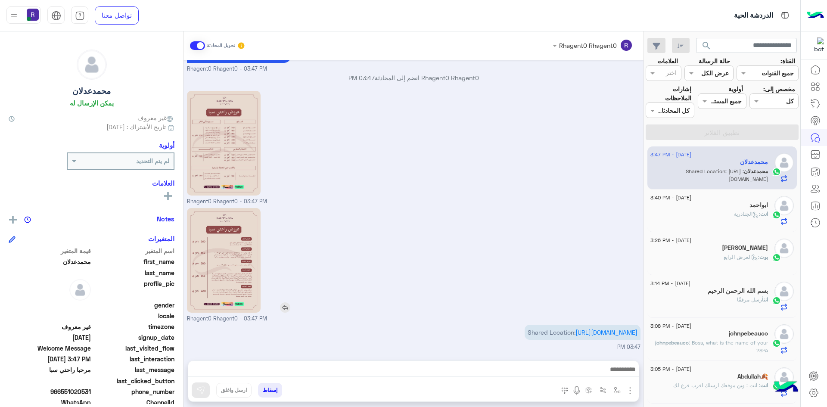
type textarea "*********"
click at [198, 393] on img at bounding box center [200, 390] width 9 height 9
click at [617, 391] on img "button" at bounding box center [617, 390] width 7 height 7
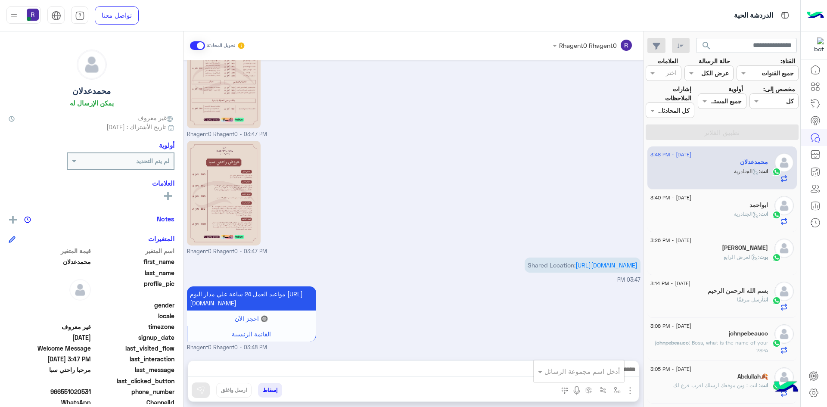
click at [604, 377] on div "أدخل اسم مجموعة الرسائل" at bounding box center [579, 372] width 90 height 16
click at [602, 323] on div "لبن" at bounding box center [579, 318] width 90 height 17
type textarea "***"
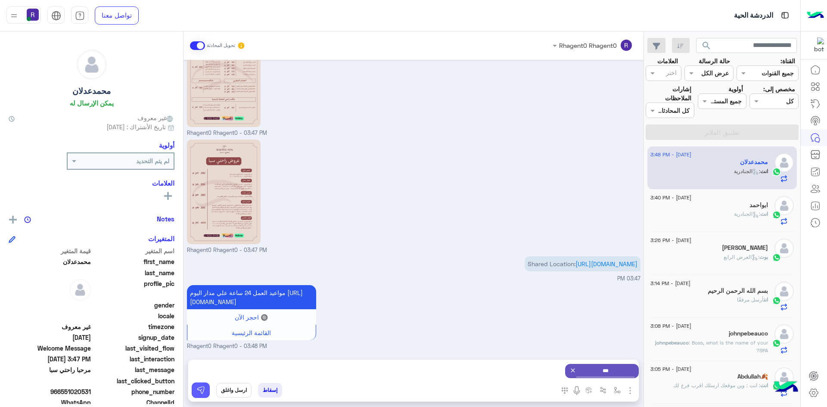
click at [200, 390] on img at bounding box center [200, 390] width 9 height 9
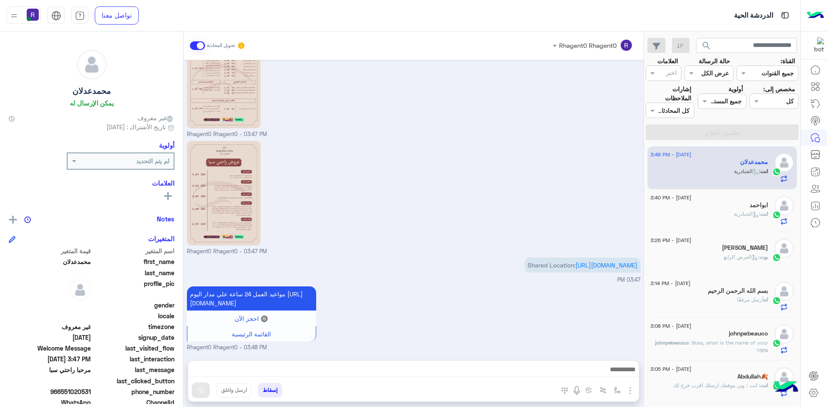
scroll to position [319, 0]
click at [750, 249] on div "[PERSON_NAME]" at bounding box center [710, 248] width 118 height 9
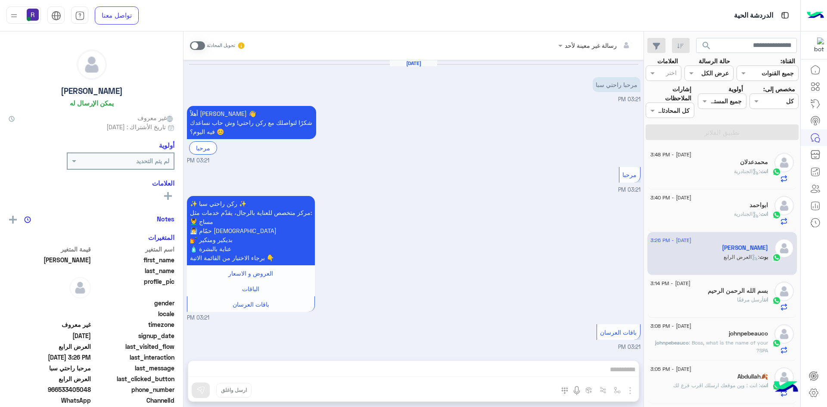
scroll to position [1665, 0]
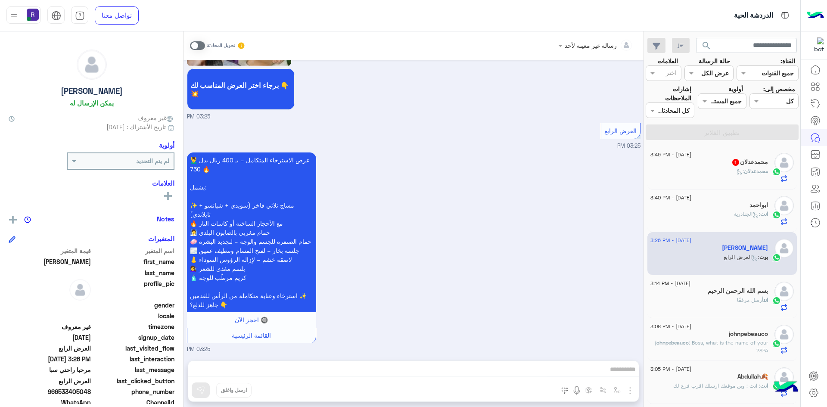
click at [758, 173] on span "محمدعدلان" at bounding box center [756, 171] width 24 height 6
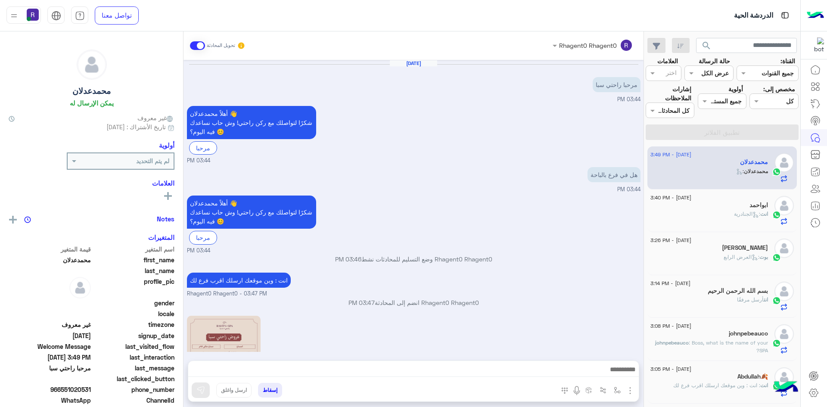
scroll to position [425, 0]
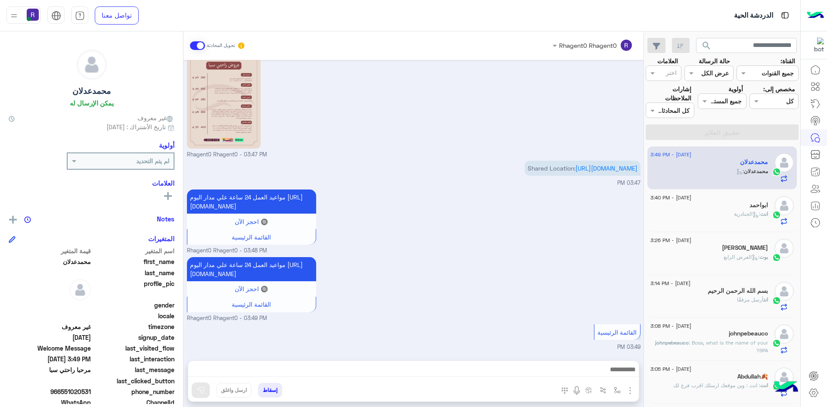
click at [751, 207] on h5 "ابواحمد" at bounding box center [759, 205] width 19 height 7
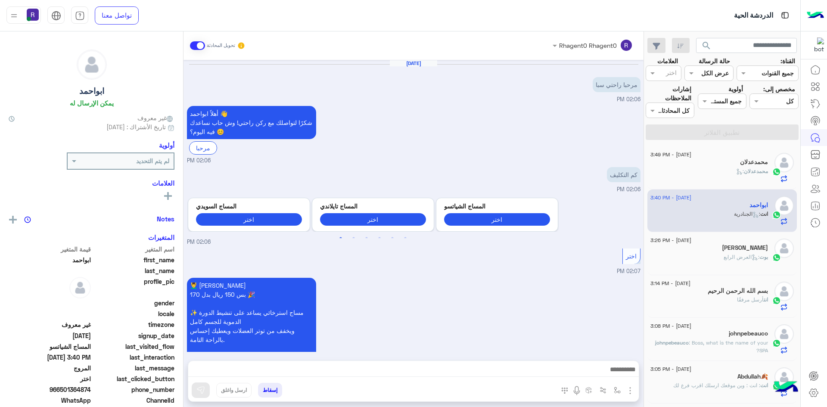
scroll to position [606, 0]
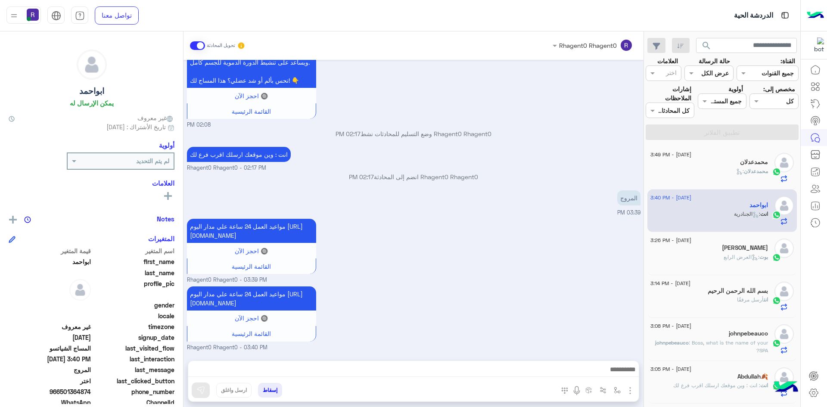
click at [749, 178] on div "محمدعدلان :" at bounding box center [710, 175] width 118 height 15
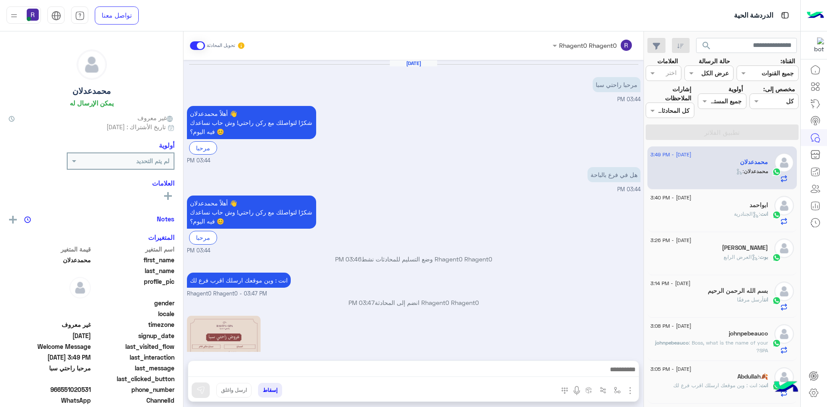
scroll to position [425, 0]
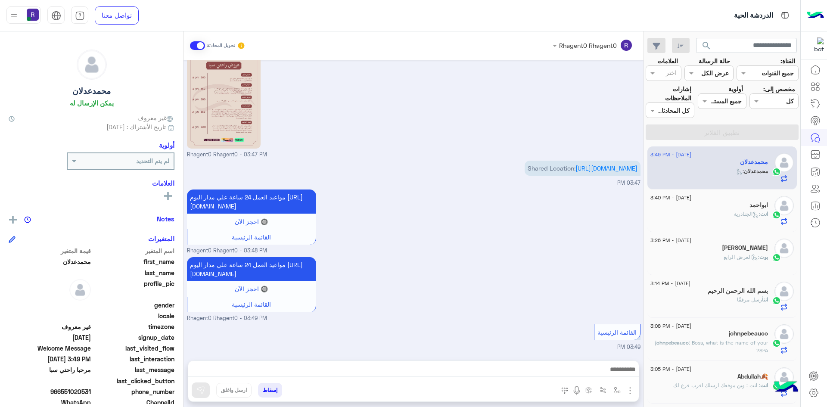
click at [709, 215] on div "انت : الجنادرية" at bounding box center [710, 217] width 118 height 15
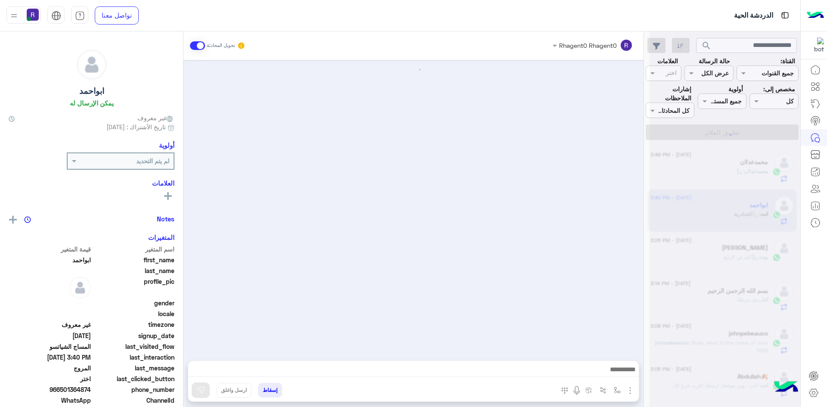
scroll to position [606, 0]
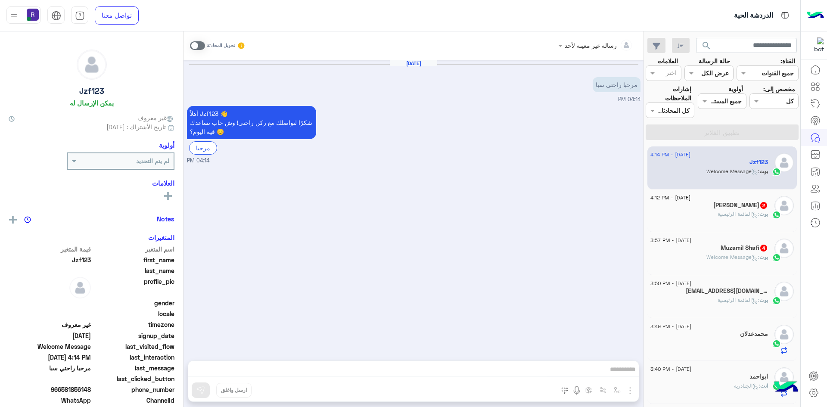
click at [726, 299] on span ": القائمة الرئيسية" at bounding box center [739, 300] width 42 height 6
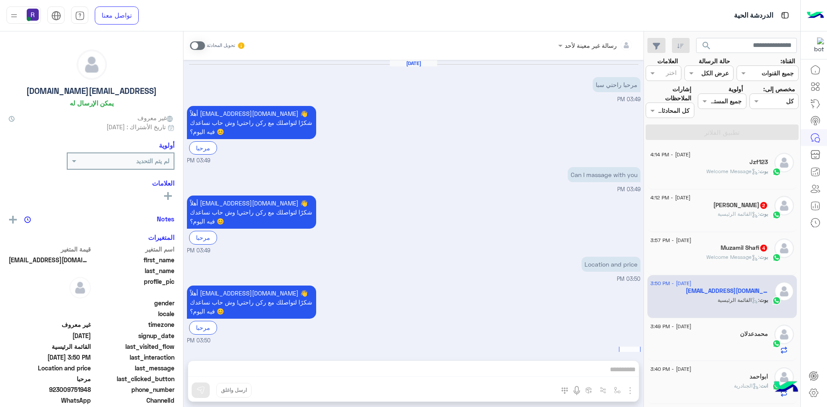
scroll to position [150, 0]
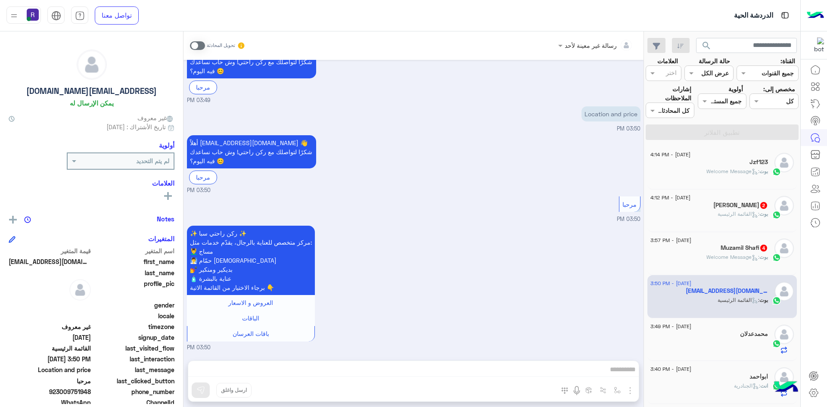
click at [748, 255] on span ": Welcome Message" at bounding box center [733, 257] width 53 height 6
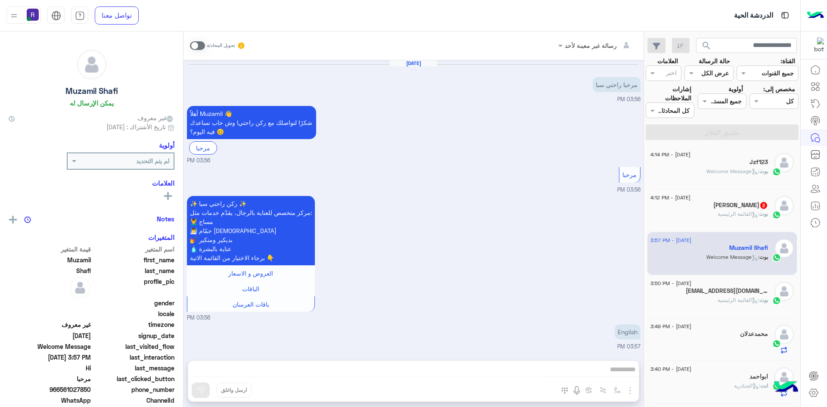
scroll to position [150, 0]
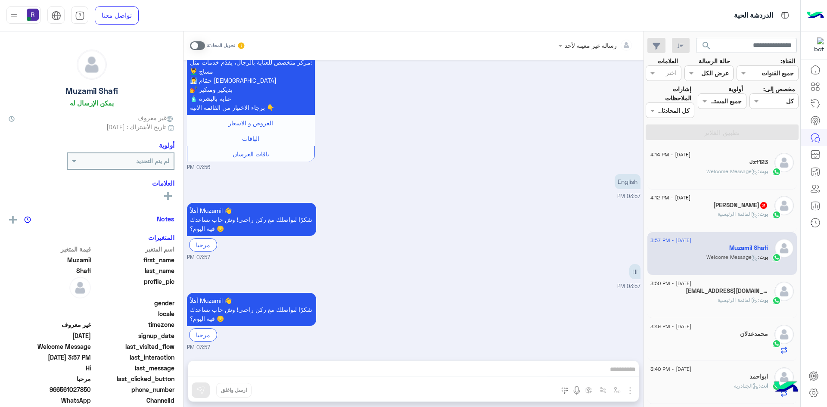
click at [714, 206] on h5 "[PERSON_NAME] 2" at bounding box center [741, 205] width 55 height 7
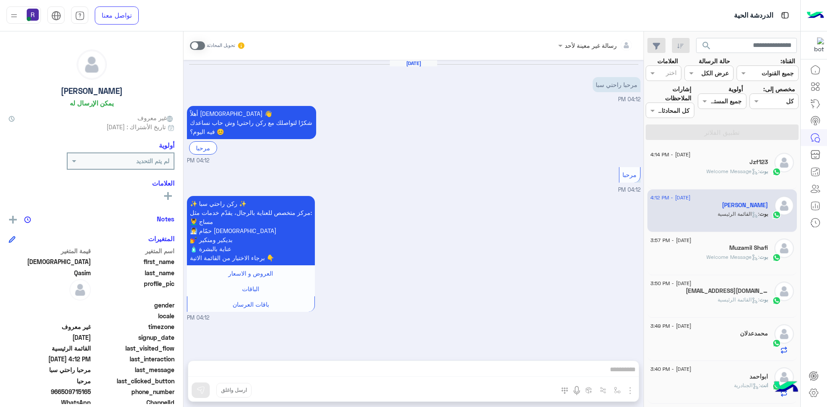
click at [203, 47] on span at bounding box center [197, 45] width 15 height 9
click at [630, 390] on img "button" at bounding box center [630, 391] width 10 height 10
click at [612, 368] on span "الصور" at bounding box center [614, 372] width 16 height 10
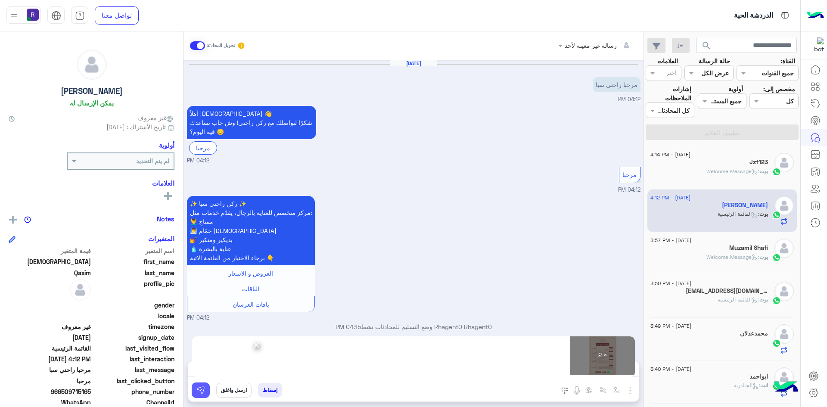
click at [202, 391] on img at bounding box center [200, 390] width 9 height 9
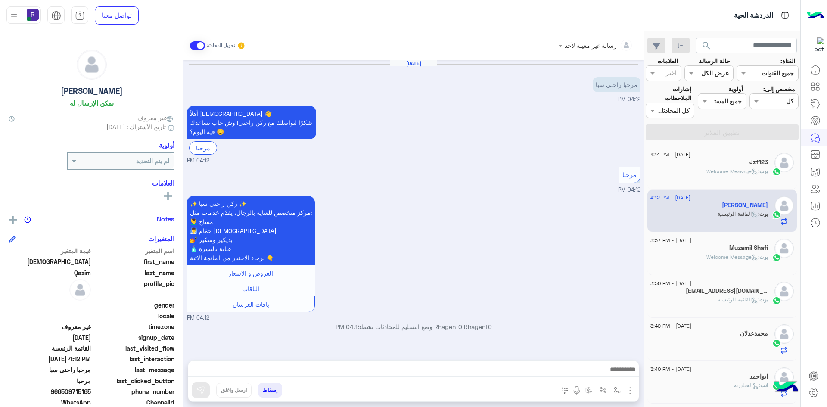
click at [729, 256] on span ": Welcome Message" at bounding box center [733, 257] width 53 height 6
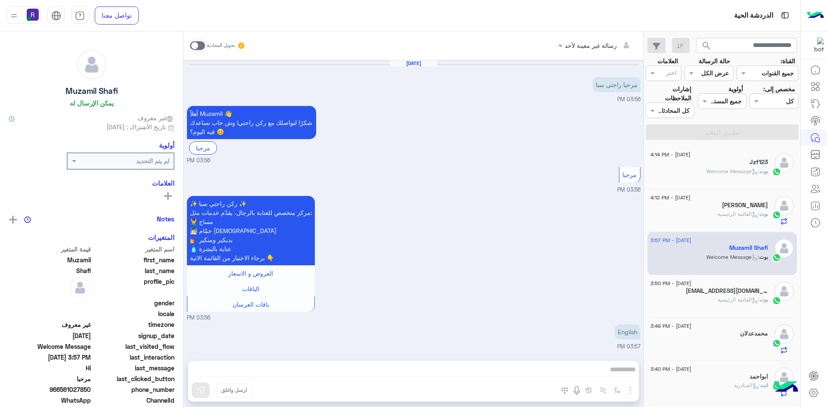
scroll to position [150, 0]
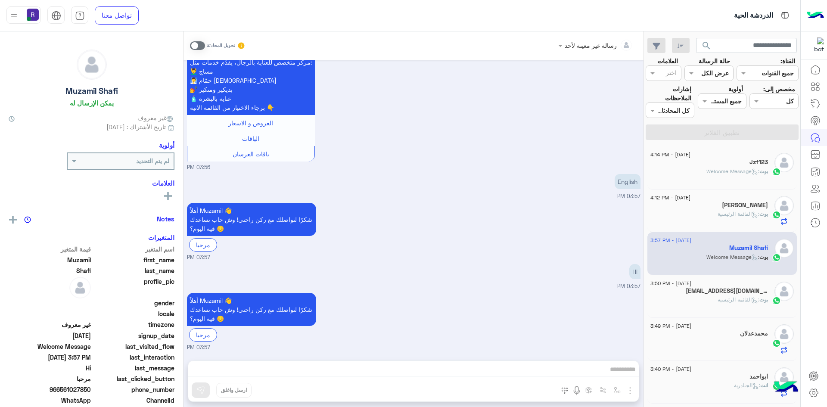
click at [731, 176] on div "بوت : Welcome Message" at bounding box center [710, 175] width 118 height 15
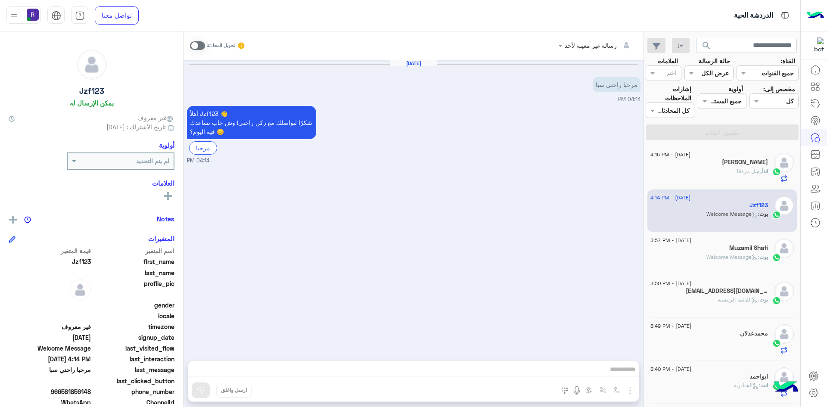
click at [731, 176] on div "انت أرسل مرفقًا" at bounding box center [710, 175] width 118 height 15
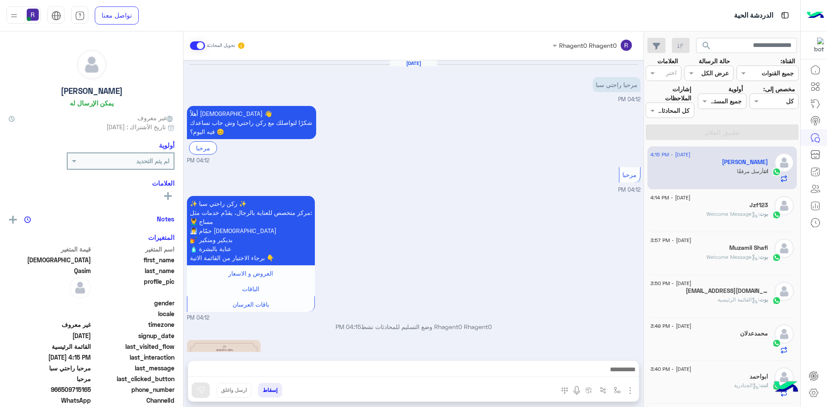
scroll to position [236, 0]
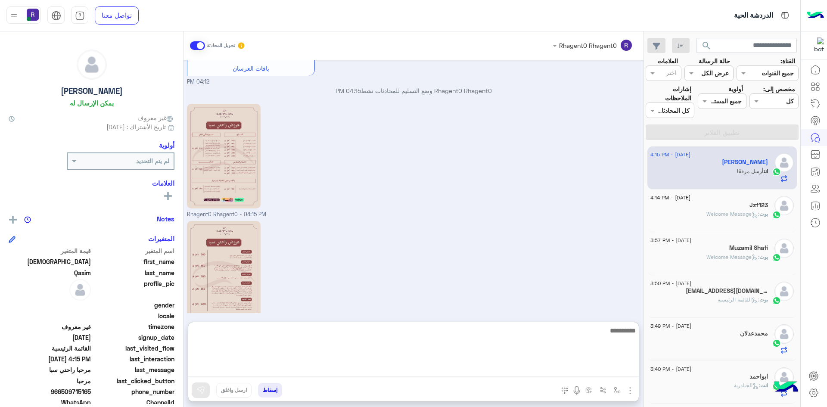
paste textarea "**********"
type textarea "**********"
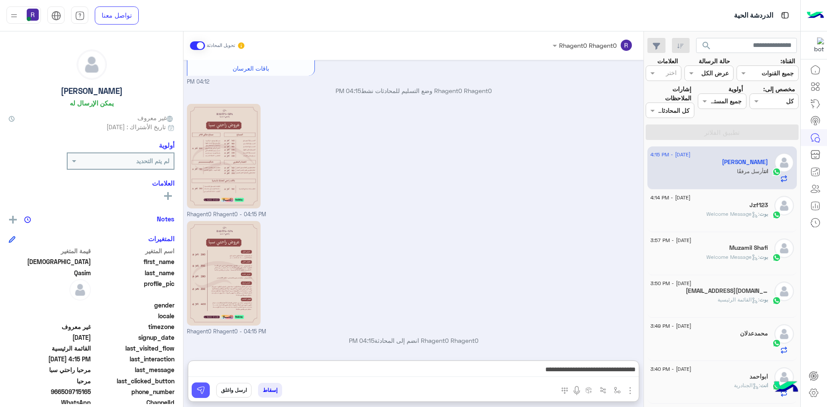
click at [209, 389] on button at bounding box center [201, 391] width 18 height 16
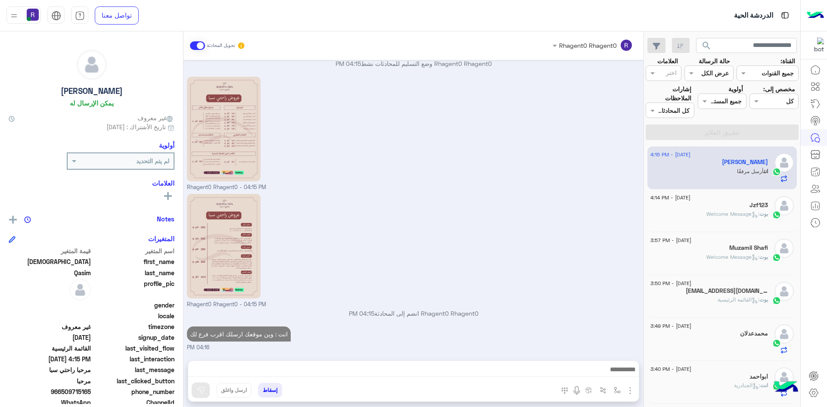
click at [746, 218] on div "بوت : Welcome Message" at bounding box center [710, 217] width 118 height 15
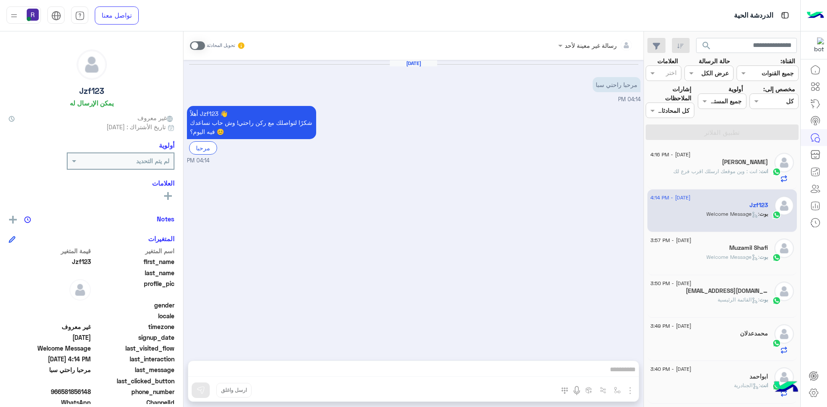
click at [729, 171] on span ": انت : وين موقعك ارسلك اقرب فرع لك" at bounding box center [716, 171] width 87 height 6
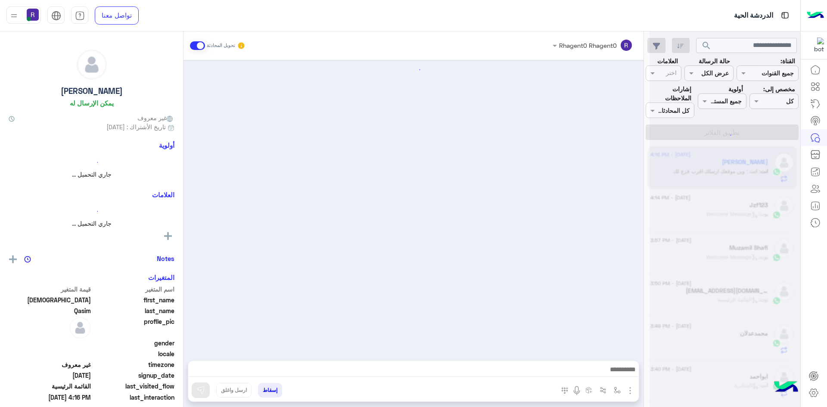
scroll to position [263, 0]
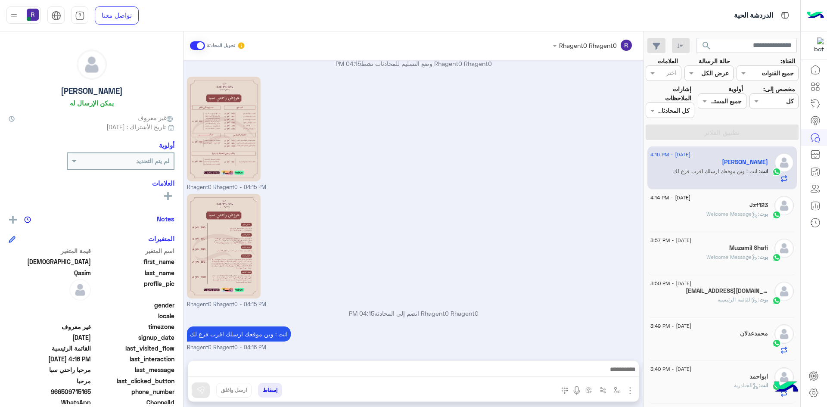
click at [718, 215] on span ": Welcome Message" at bounding box center [733, 214] width 53 height 6
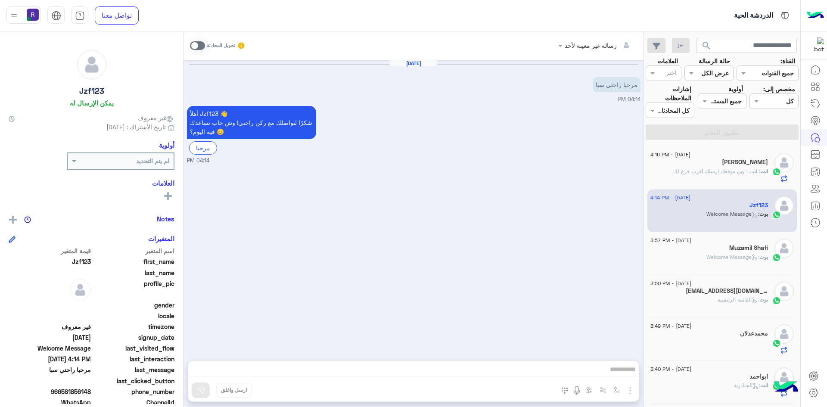
click at [699, 260] on div "بوت : Welcome Message" at bounding box center [710, 260] width 118 height 15
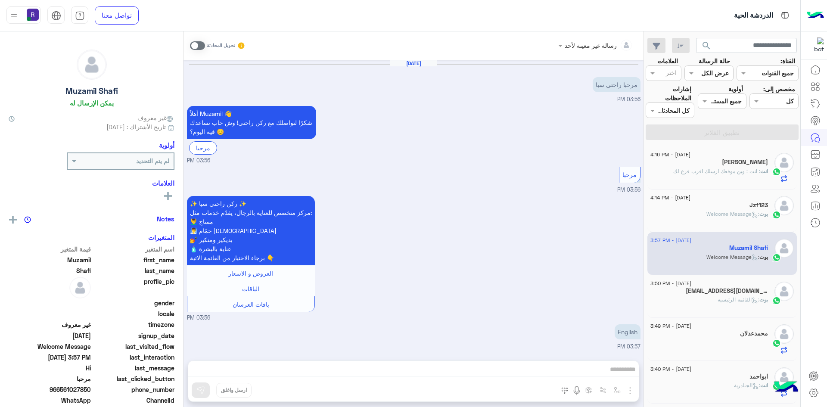
scroll to position [150, 0]
